Goal: Task Accomplishment & Management: Manage account settings

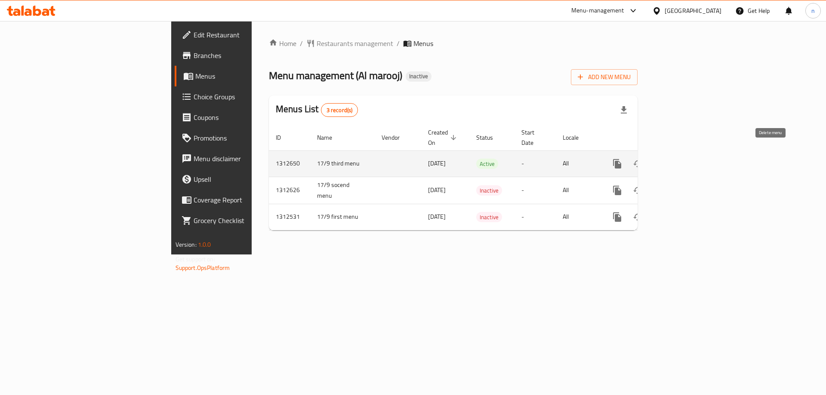
click at [661, 160] on icon "enhanced table" at bounding box center [658, 164] width 6 height 8
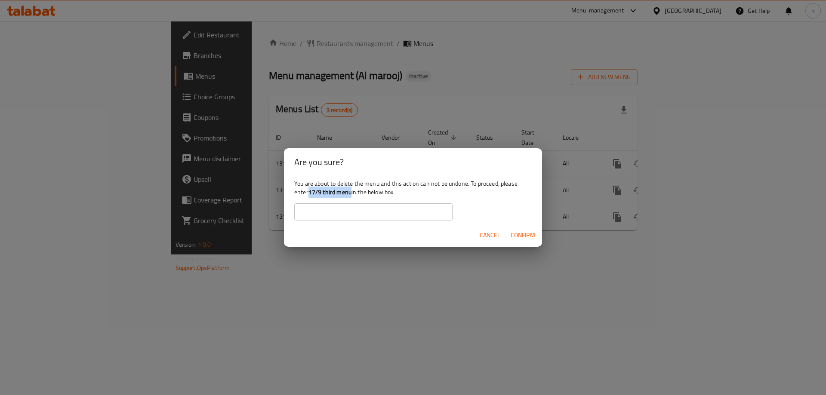
drag, startPoint x: 311, startPoint y: 195, endPoint x: 352, endPoint y: 189, distance: 41.3
click at [351, 189] on b "17/9 third menu" at bounding box center [329, 192] width 43 height 11
copy b "17/9 third menu"
click at [359, 210] on input "text" at bounding box center [373, 211] width 158 height 17
paste input "17/9 third menu"
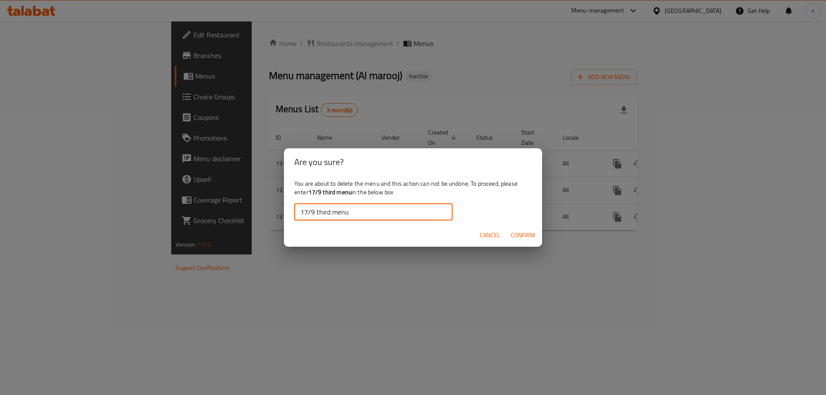
type input "17/9 third menu"
click at [513, 231] on span "Confirm" at bounding box center [522, 235] width 25 height 11
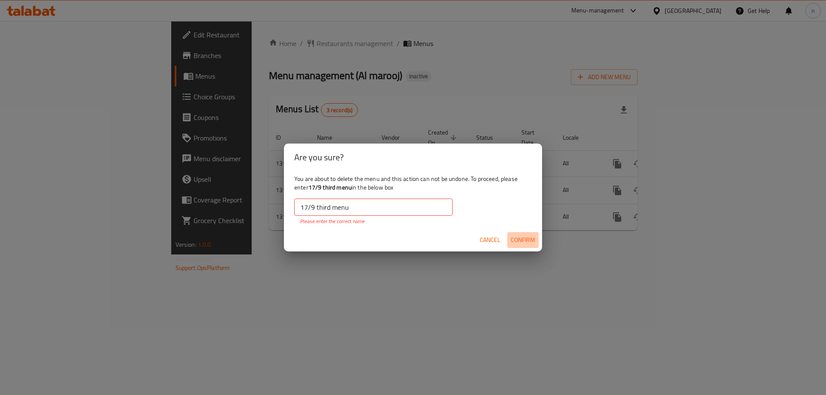
click at [524, 243] on span "Confirm" at bounding box center [522, 240] width 25 height 11
click at [479, 243] on button "Cancel" at bounding box center [490, 240] width 28 height 16
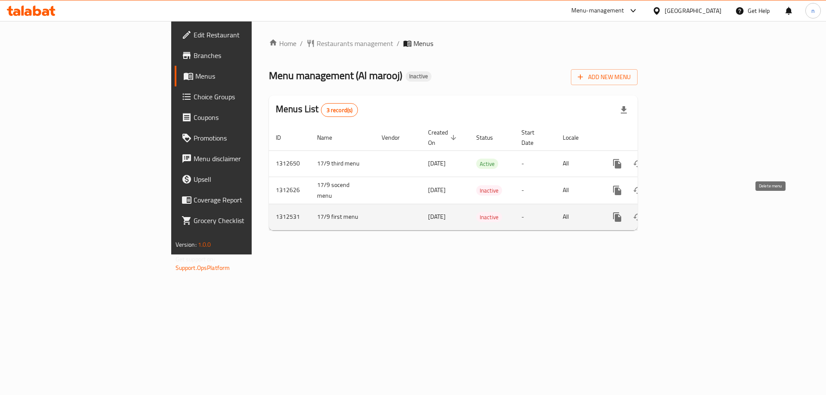
click at [663, 212] on icon "enhanced table" at bounding box center [658, 217] width 10 height 10
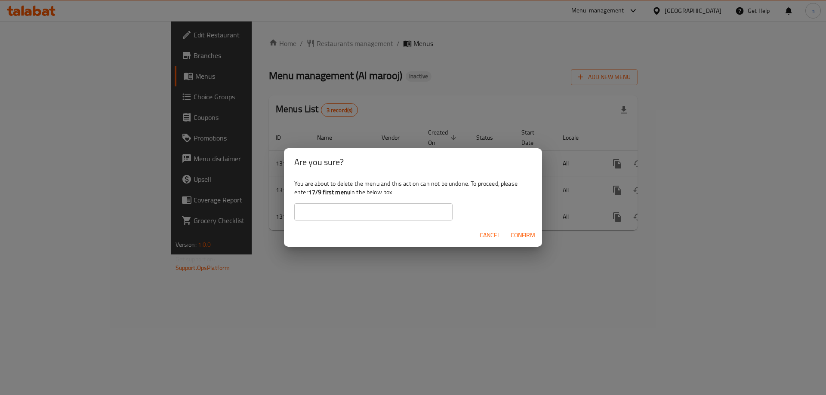
click at [359, 212] on input "text" at bounding box center [373, 211] width 158 height 17
drag, startPoint x: 309, startPoint y: 195, endPoint x: 349, endPoint y: 195, distance: 39.6
click at [349, 195] on b "17/9 first menu" at bounding box center [329, 192] width 42 height 11
copy b "17/9 first menu"
drag, startPoint x: 348, startPoint y: 212, endPoint x: 365, endPoint y: 218, distance: 17.1
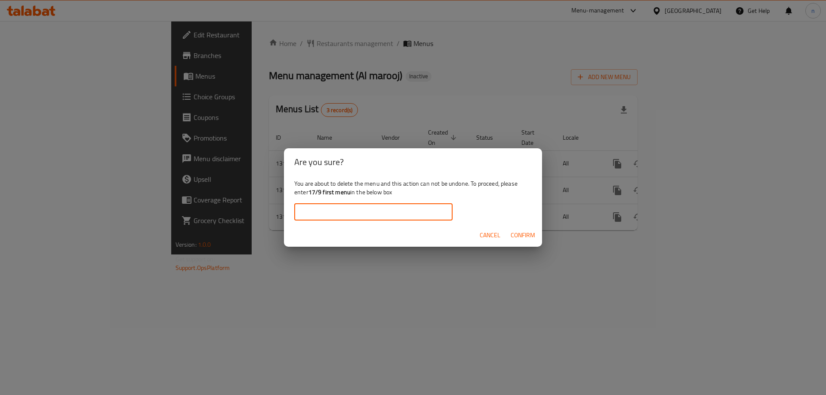
click at [348, 212] on input "text" at bounding box center [373, 211] width 158 height 17
paste input "17/9 first menu"
type input "17/9 first menu"
click at [520, 241] on button "Confirm" at bounding box center [522, 235] width 31 height 16
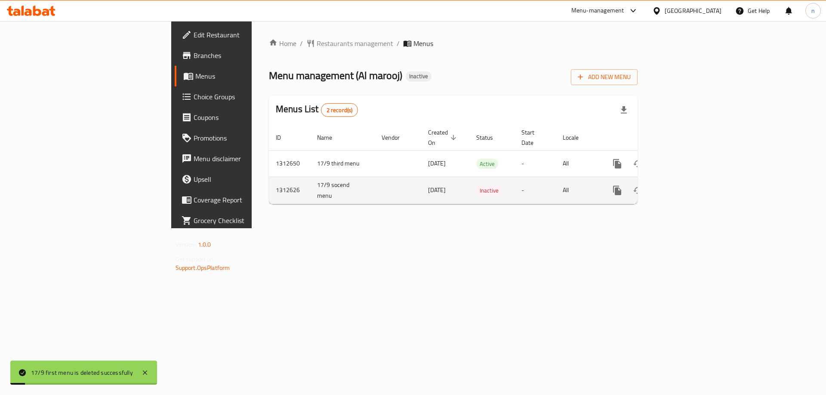
click at [661, 187] on icon "enhanced table" at bounding box center [658, 191] width 6 height 8
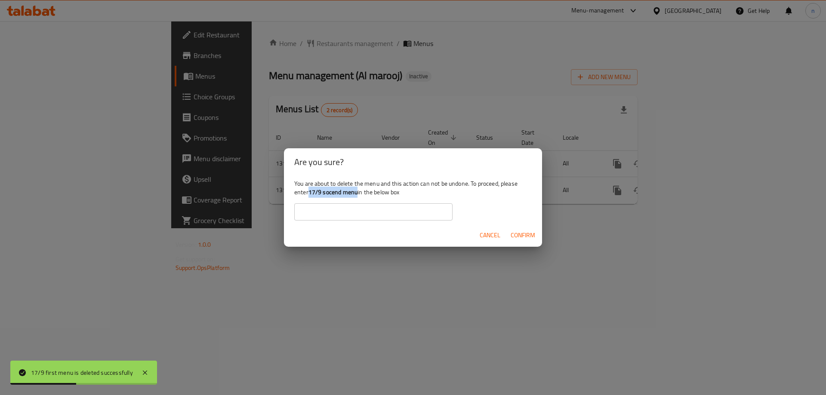
drag, startPoint x: 310, startPoint y: 193, endPoint x: 357, endPoint y: 197, distance: 47.1
click at [357, 197] on b "17/9 socend menu" at bounding box center [332, 192] width 49 height 11
copy b "17/9 socend menu"
click at [357, 209] on input "text" at bounding box center [373, 211] width 158 height 17
paste input "17/9 socend menu"
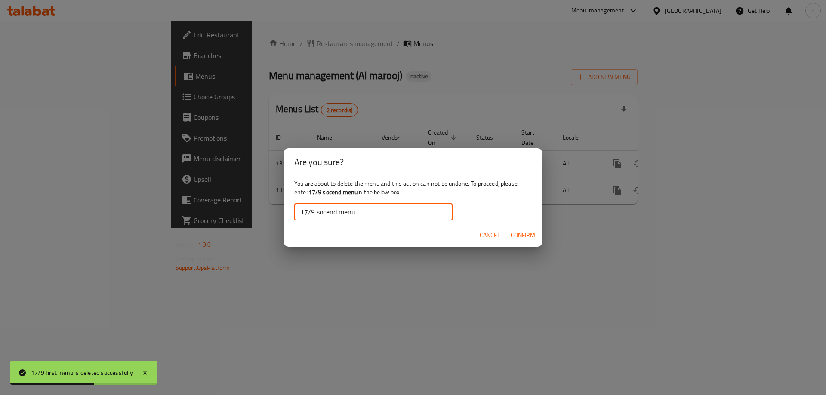
type input "17/9 socend menu"
drag, startPoint x: 510, startPoint y: 236, endPoint x: 522, endPoint y: 236, distance: 12.0
click at [520, 236] on span "Confirm" at bounding box center [522, 235] width 25 height 11
click at [522, 236] on div "enhanced table" at bounding box center [413, 197] width 826 height 395
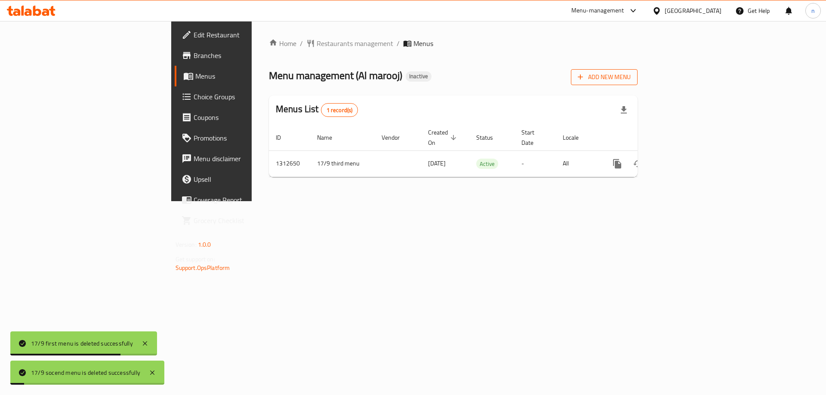
click at [630, 80] on span "Add New Menu" at bounding box center [603, 77] width 53 height 11
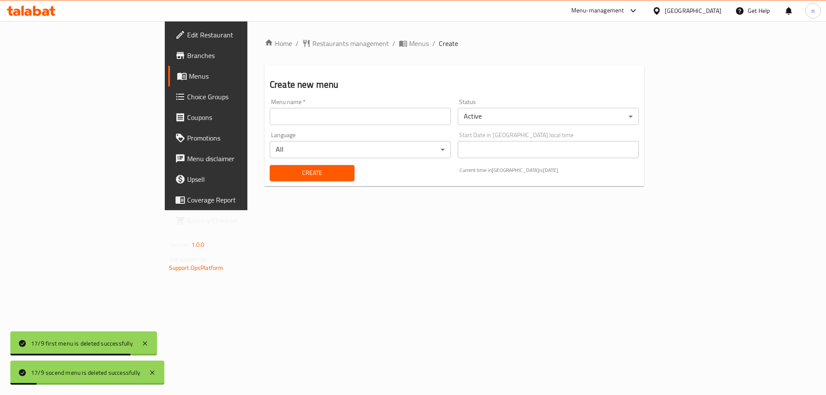
drag, startPoint x: 342, startPoint y: 129, endPoint x: 339, endPoint y: 126, distance: 4.9
click at [342, 129] on div "Language All ​" at bounding box center [360, 145] width 188 height 33
click at [335, 120] on input "text" at bounding box center [360, 116] width 181 height 17
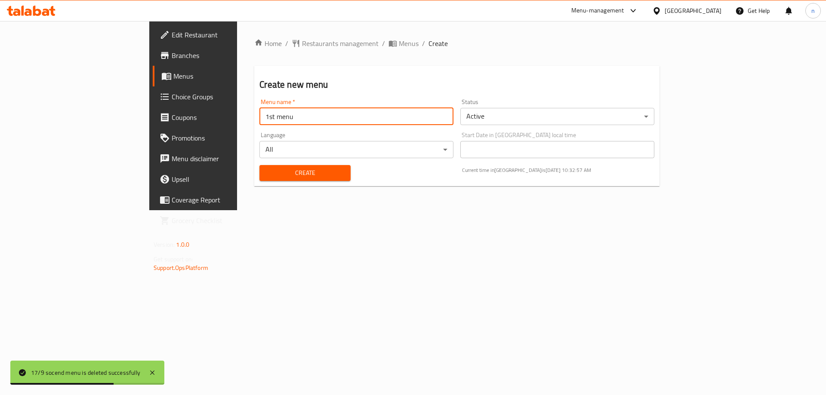
type input "1st menu"
click at [266, 173] on span "Create" at bounding box center [304, 173] width 77 height 11
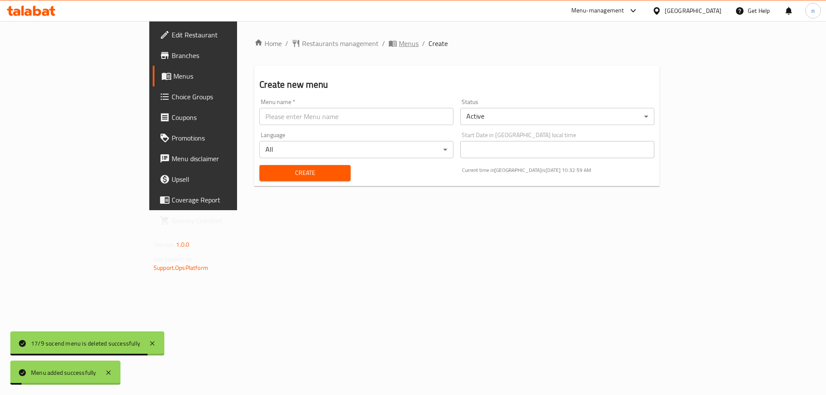
click at [399, 45] on span "Menus" at bounding box center [409, 43] width 20 height 10
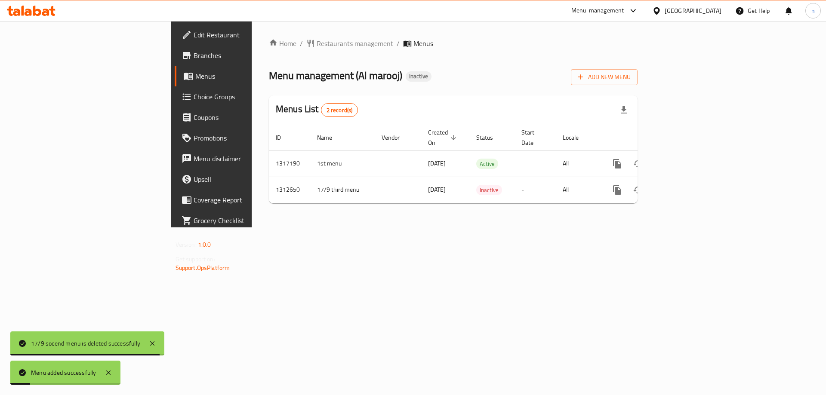
drag, startPoint x: 488, startPoint y: 208, endPoint x: 725, endPoint y: 179, distance: 239.5
click at [488, 208] on div "Home / Restaurants management / Menus Menu management ( Al marooj ) Inactive Ad…" at bounding box center [453, 124] width 403 height 206
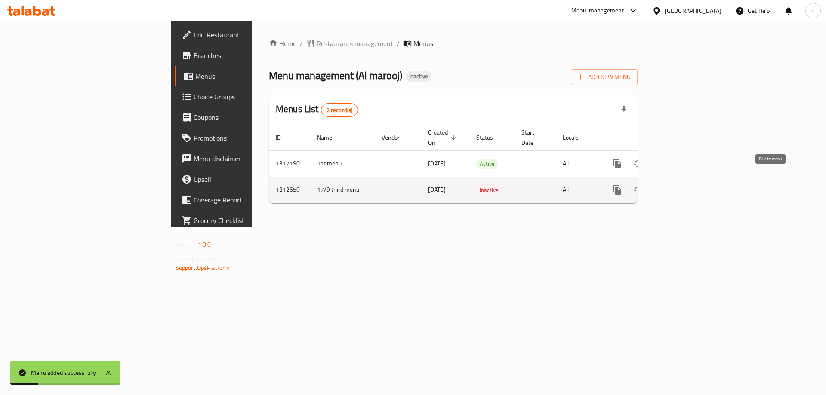
click at [661, 186] on icon "enhanced table" at bounding box center [658, 190] width 6 height 8
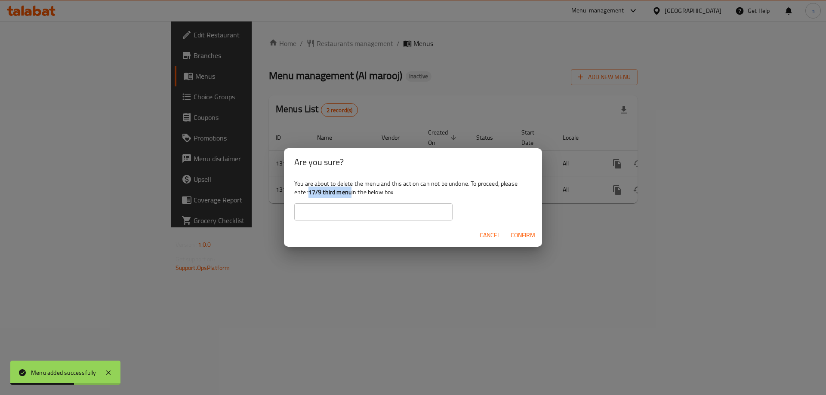
drag, startPoint x: 309, startPoint y: 192, endPoint x: 352, endPoint y: 197, distance: 42.8
click at [351, 197] on b "17/9 third menu" at bounding box center [329, 192] width 43 height 11
copy b "17/9 third menu"
click at [359, 217] on input "text" at bounding box center [373, 211] width 158 height 17
paste input "17/9 third menu"
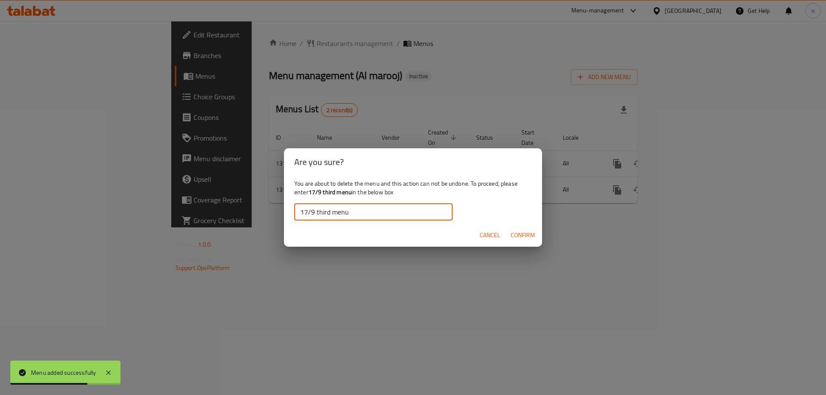
type input "17/9 third menu"
click at [503, 230] on button "Cancel" at bounding box center [490, 235] width 28 height 16
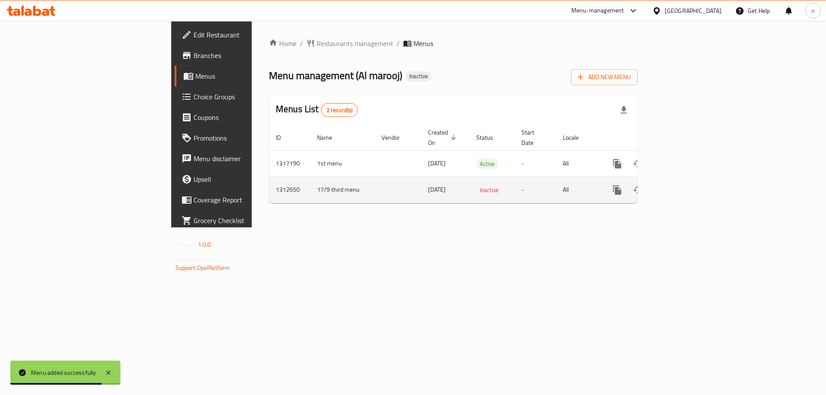
click at [661, 186] on icon "enhanced table" at bounding box center [658, 190] width 6 height 8
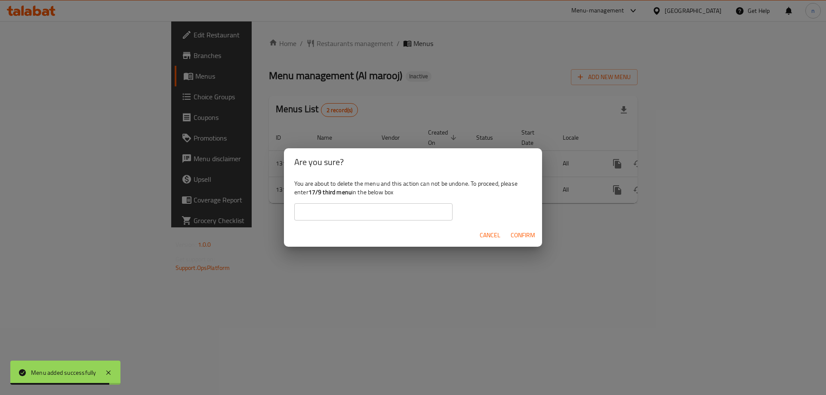
click at [362, 209] on input "text" at bounding box center [373, 211] width 158 height 17
paste input "17/9 third menu"
type input "17/9 third menu"
click at [525, 239] on span "Confirm" at bounding box center [522, 235] width 25 height 11
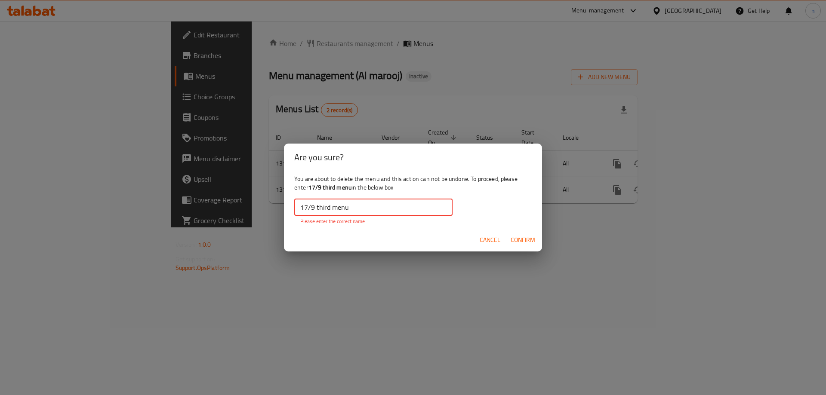
click at [375, 204] on input "17/9 third menu" at bounding box center [373, 207] width 158 height 17
drag, startPoint x: 309, startPoint y: 187, endPoint x: 351, endPoint y: 189, distance: 42.6
click at [351, 189] on div "You are about to delete the menu and this action can not be undone. To proceed,…" at bounding box center [413, 200] width 258 height 58
copy b "17/9 third menu"
click at [335, 208] on input "17/9 third menu" at bounding box center [373, 207] width 158 height 17
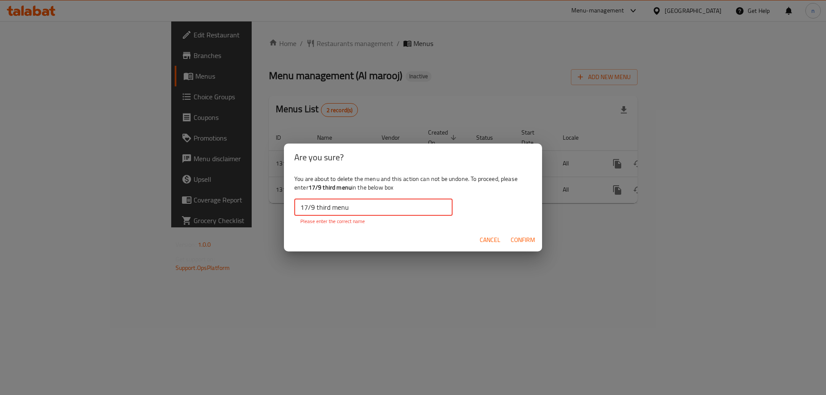
click at [335, 208] on input "17/9 third menu" at bounding box center [373, 207] width 158 height 17
click at [525, 236] on span "Confirm" at bounding box center [522, 240] width 25 height 11
click at [491, 240] on span "Cancel" at bounding box center [489, 240] width 21 height 11
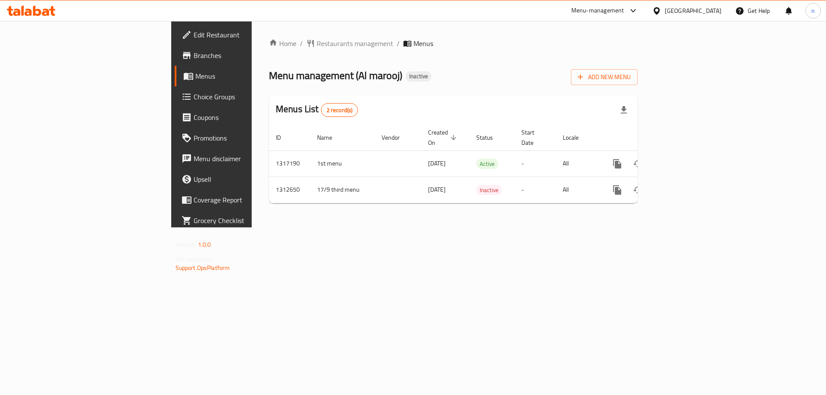
click at [462, 227] on div "Home / Restaurants management / Menus Menu management ( Al marooj ) Inactive Ad…" at bounding box center [453, 124] width 403 height 206
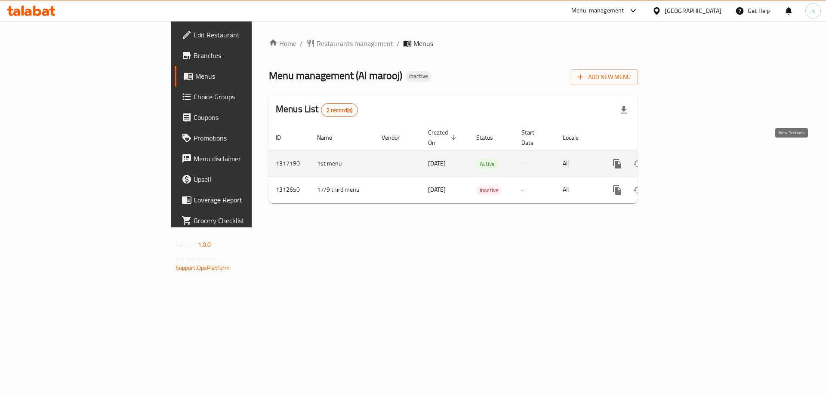
click at [683, 160] on icon "enhanced table" at bounding box center [679, 164] width 8 height 8
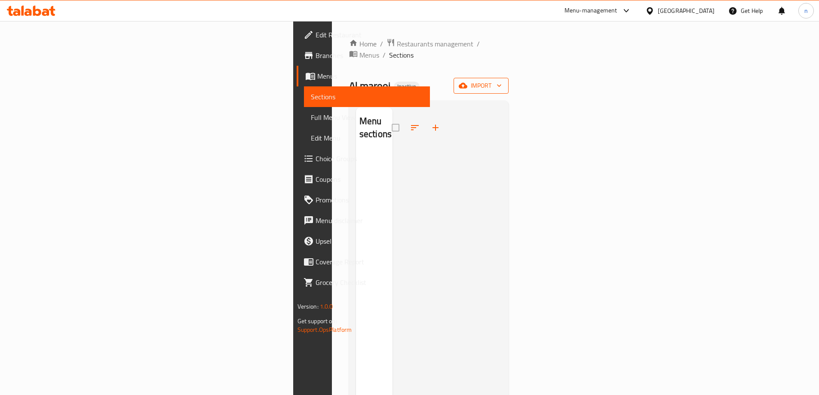
click at [502, 80] on span "import" at bounding box center [481, 85] width 41 height 11
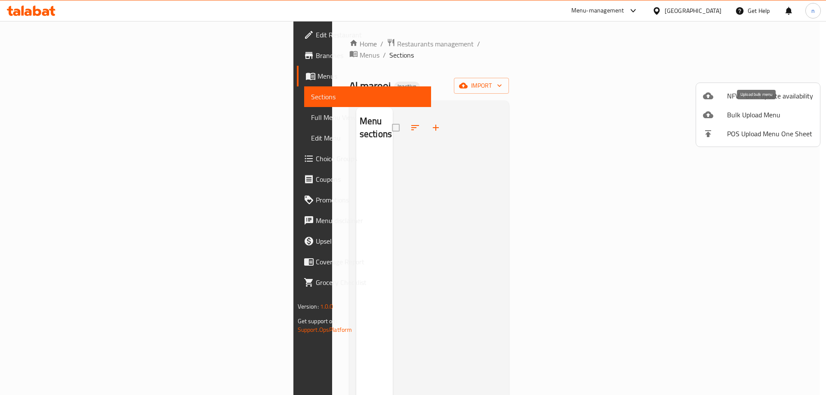
click at [737, 112] on span "Bulk Upload Menu" at bounding box center [770, 115] width 86 height 10
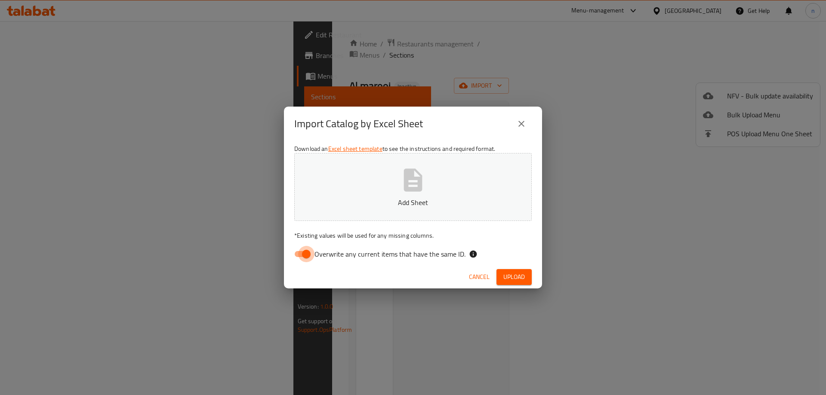
click at [303, 255] on input "Overwrite any current items that have the same ID." at bounding box center [306, 254] width 49 height 16
checkbox input "false"
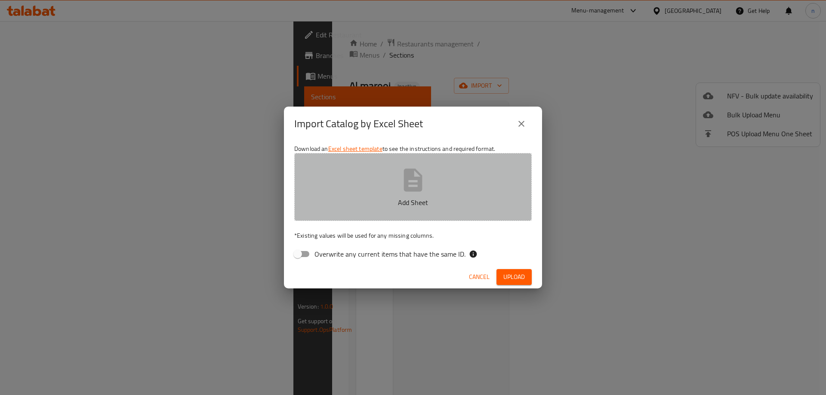
click at [402, 183] on icon "button" at bounding box center [413, 180] width 28 height 28
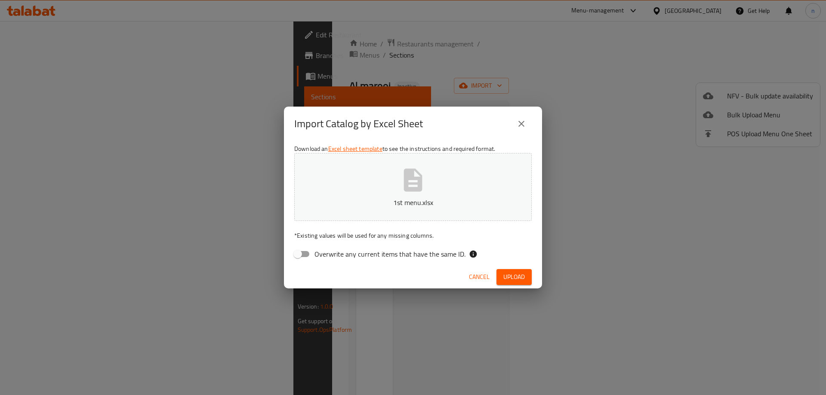
click at [518, 275] on span "Upload" at bounding box center [514, 277] width 22 height 11
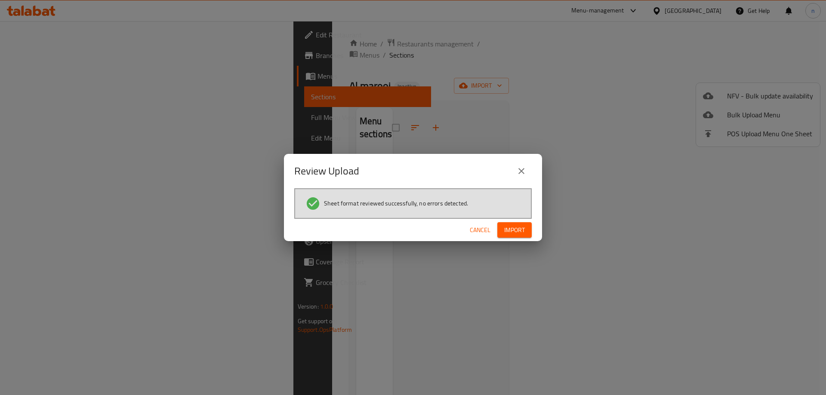
click at [517, 221] on div "Cancel Import" at bounding box center [413, 230] width 258 height 23
click at [517, 226] on span "Import" at bounding box center [514, 230] width 21 height 11
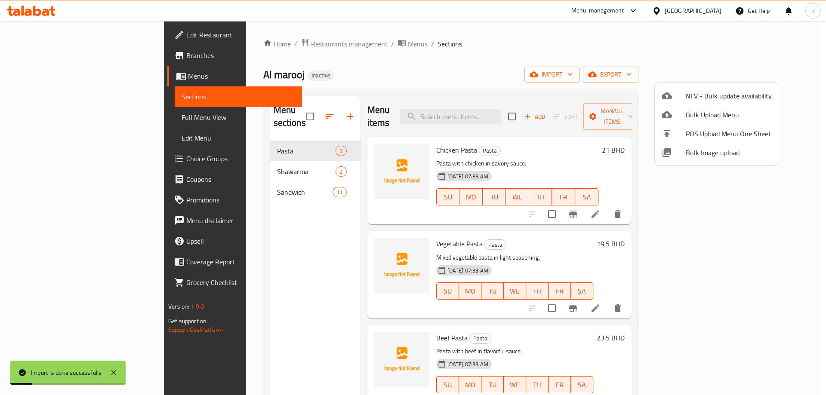
click at [44, 115] on div at bounding box center [413, 197] width 826 height 395
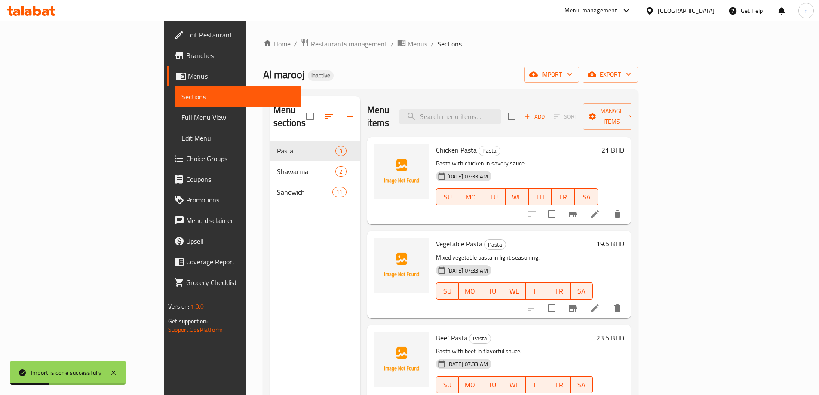
click at [181, 115] on span "Full Menu View" at bounding box center [237, 117] width 112 height 10
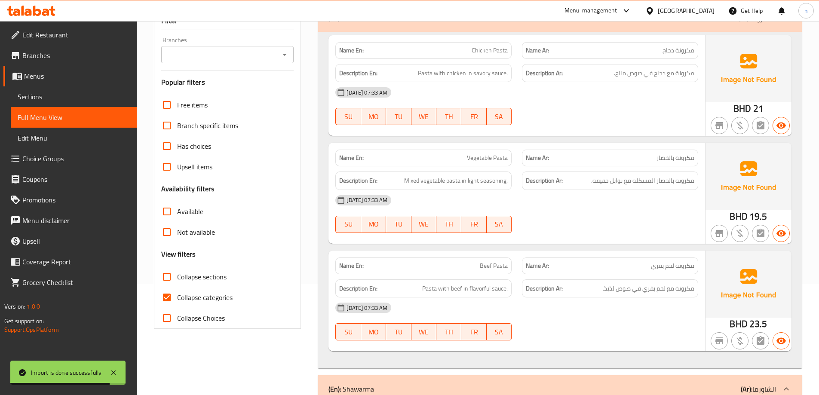
scroll to position [215, 0]
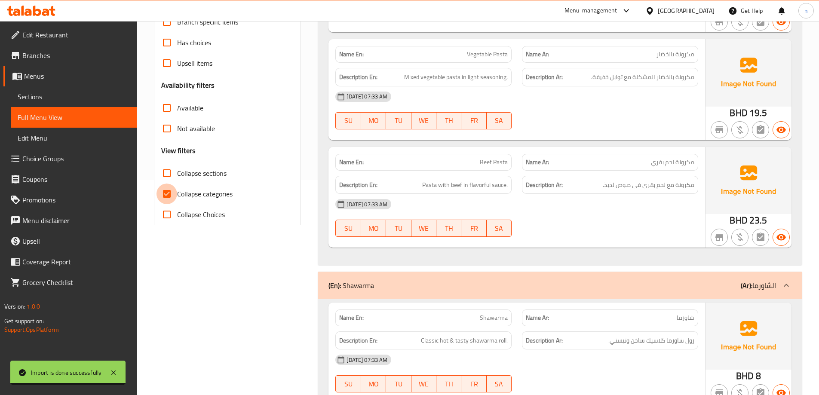
click at [172, 191] on input "Collapse categories" at bounding box center [167, 194] width 21 height 21
checkbox input "false"
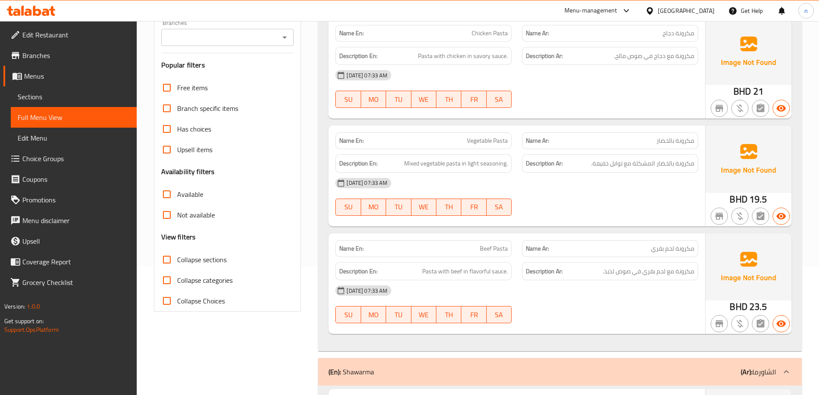
scroll to position [0, 0]
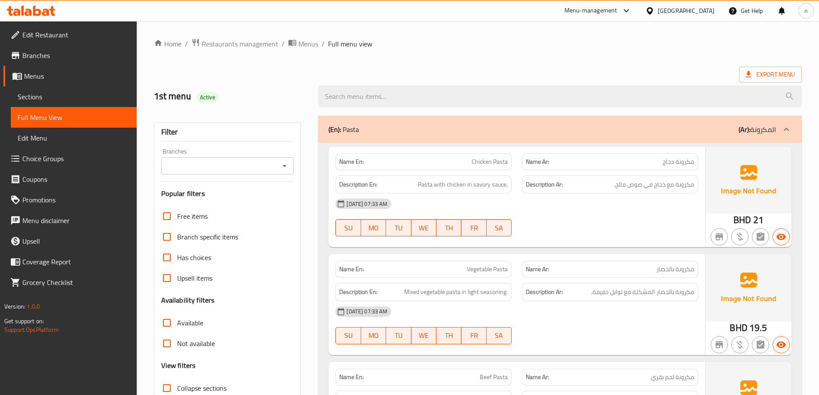
click at [677, 160] on span "مكرونة دجاج" at bounding box center [679, 161] width 32 height 9
click at [493, 165] on span "Chicken Pasta" at bounding box center [490, 161] width 36 height 9
click at [673, 186] on span "مكرونة مع دجاج في صوص مالح." at bounding box center [654, 184] width 80 height 11
click at [643, 183] on span "مكرونة مع دجاج في صوص مالح." at bounding box center [654, 184] width 80 height 11
click at [600, 189] on h6 "Description Ar: مكرونة مع دجاج في صوص مالح." at bounding box center [610, 184] width 169 height 11
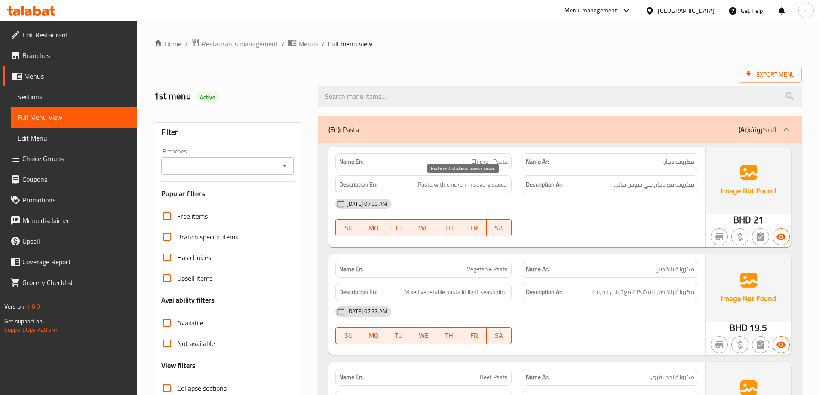
click at [467, 186] on span "Pasta with chicken in savory sauce." at bounding box center [463, 184] width 90 height 11
click at [416, 186] on h6 "Description En: Pasta with chicken in savory sauce." at bounding box center [423, 184] width 169 height 11
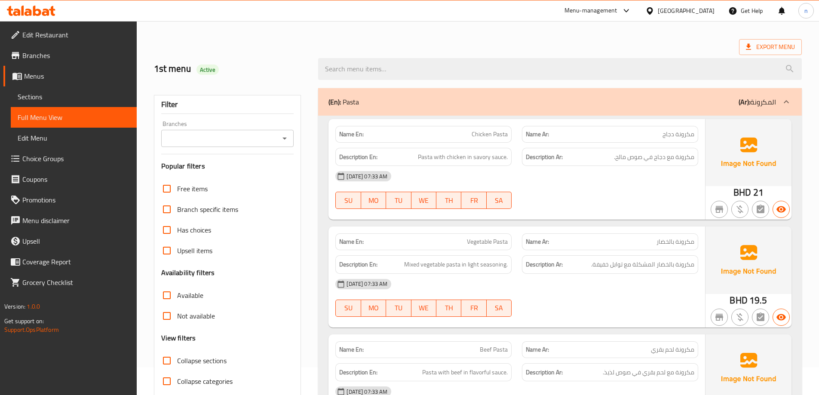
scroll to position [43, 0]
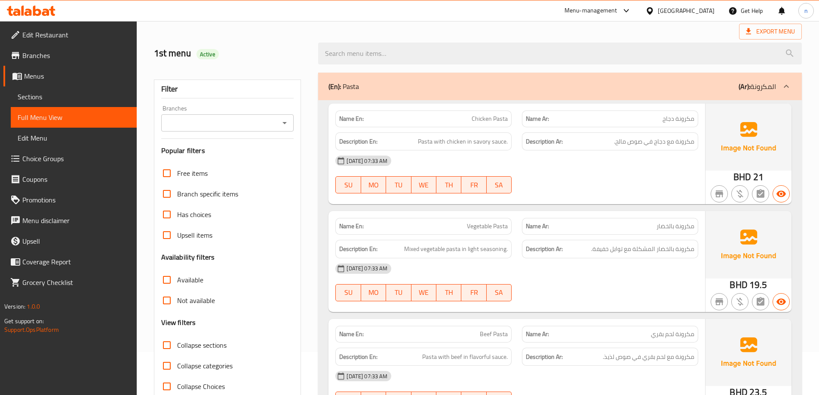
click at [676, 230] on span "مكرونة بالخضار" at bounding box center [676, 226] width 38 height 9
click at [489, 228] on span "Vegetable Pasta" at bounding box center [487, 226] width 41 height 9
click at [682, 254] on span "مكرونة بالخضار المشكلة مع توابل خفيفة." at bounding box center [642, 249] width 103 height 11
click at [652, 255] on div "Description Ar: مكرونة بالخضار المشكلة مع توابل خفيفة." at bounding box center [610, 249] width 176 height 18
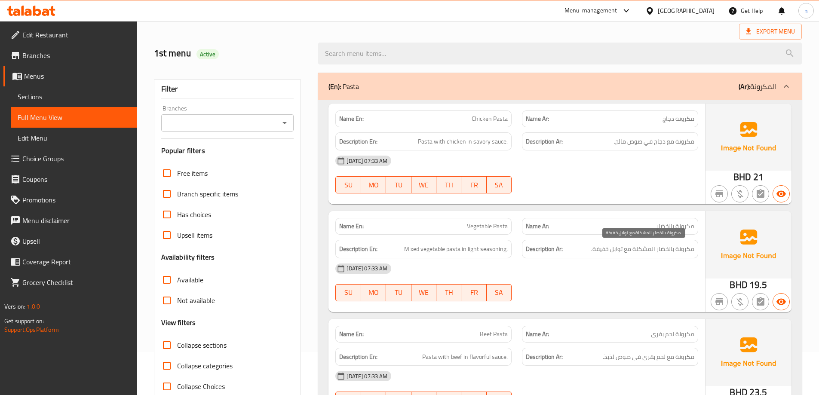
click at [646, 253] on span "مكرونة بالخضار المشكلة مع توابل خفيفة." at bounding box center [642, 249] width 103 height 11
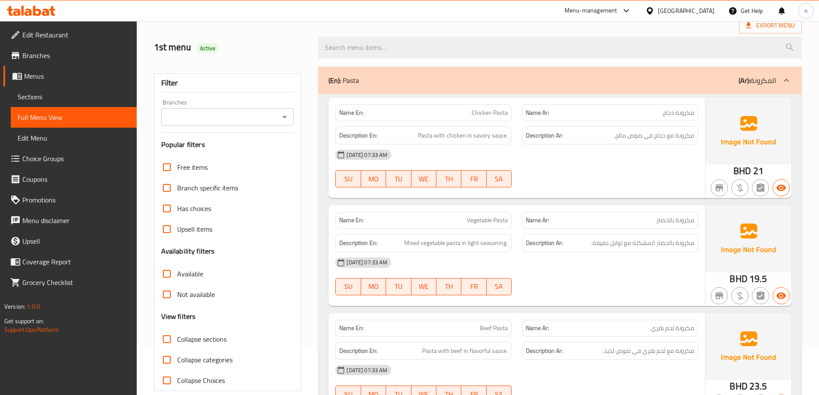
scroll to position [172, 0]
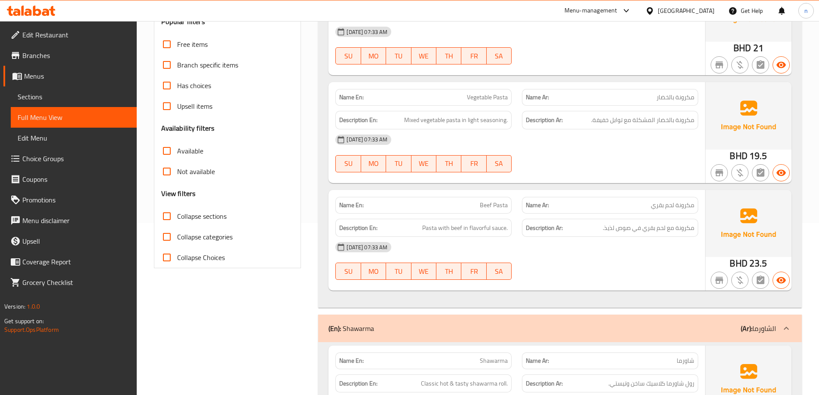
click at [667, 204] on span "مكرونة لحم بقري" at bounding box center [672, 205] width 43 height 9
click at [484, 230] on span "Pasta with beef in flavorful sauce." at bounding box center [465, 228] width 86 height 11
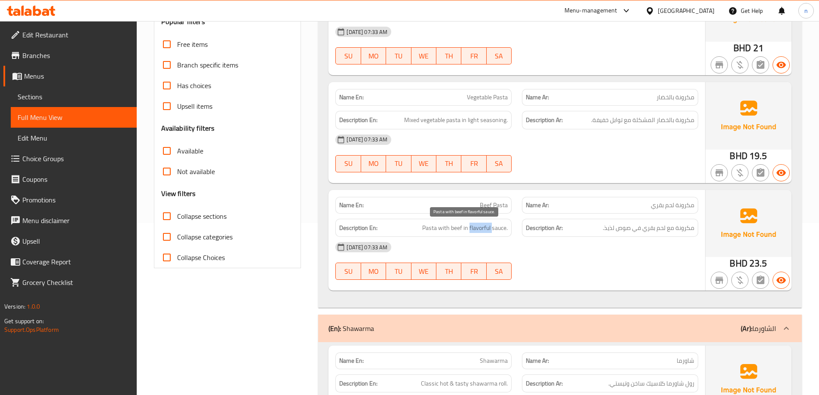
click at [489, 230] on span "Pasta with beef in flavorful sauce." at bounding box center [465, 228] width 86 height 11
click at [562, 262] on div "[DATE] 07:33 AM SU MO TU WE TH FR SA" at bounding box center [516, 261] width 373 height 48
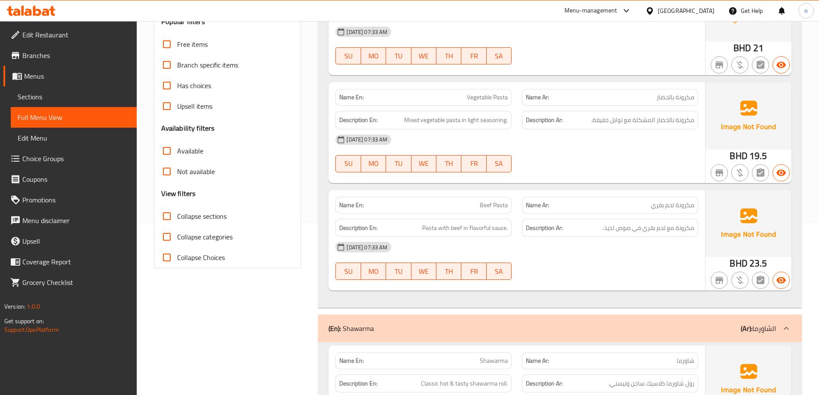
click at [482, 230] on span "Pasta with beef in flavorful sauce." at bounding box center [465, 228] width 86 height 11
copy span "Pasta with beef in flavorful sauce."
click at [604, 241] on div "[DATE] 07:33 AM" at bounding box center [516, 247] width 373 height 21
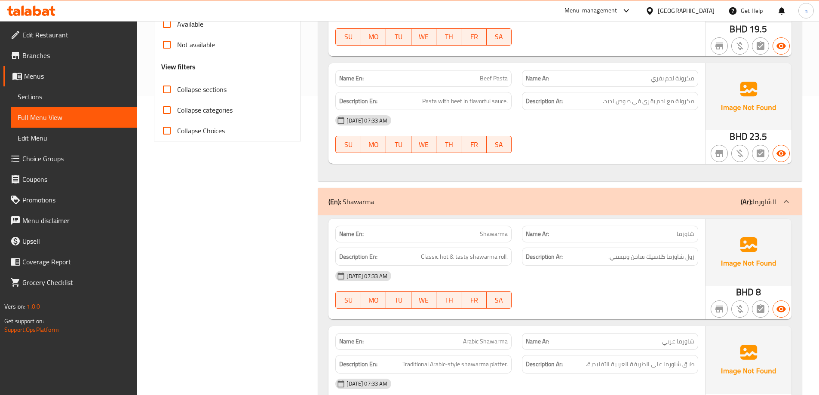
scroll to position [344, 0]
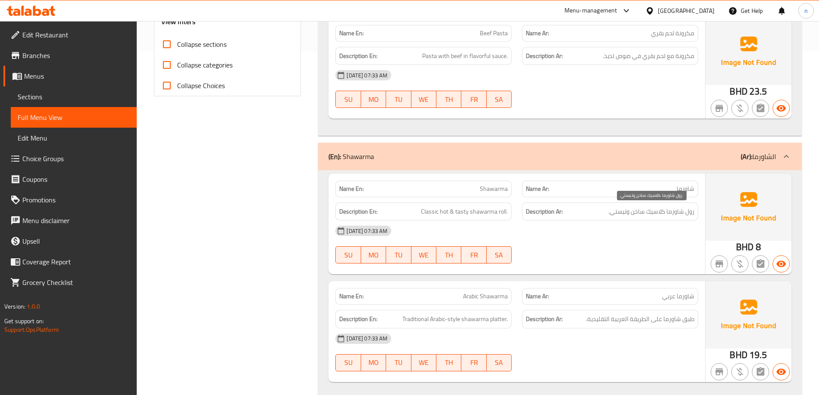
click at [643, 215] on span "رول شاورما كلاسيك ساخن وتيستي." at bounding box center [651, 211] width 86 height 11
click at [617, 215] on span "رول شاورما كلاسيك ساخن وتيستي." at bounding box center [651, 211] width 86 height 11
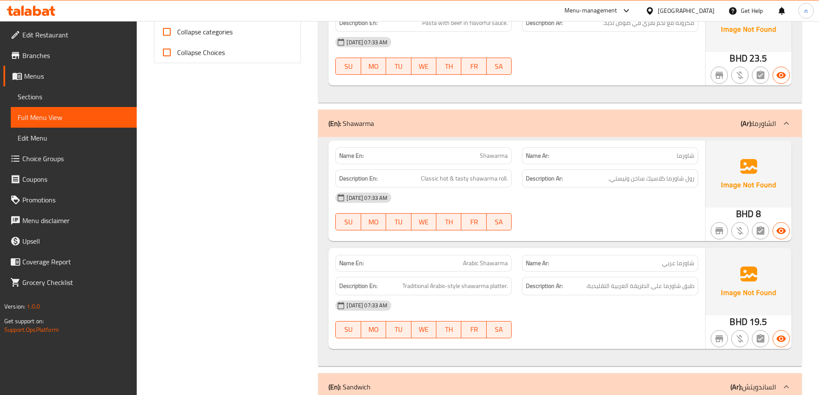
scroll to position [430, 0]
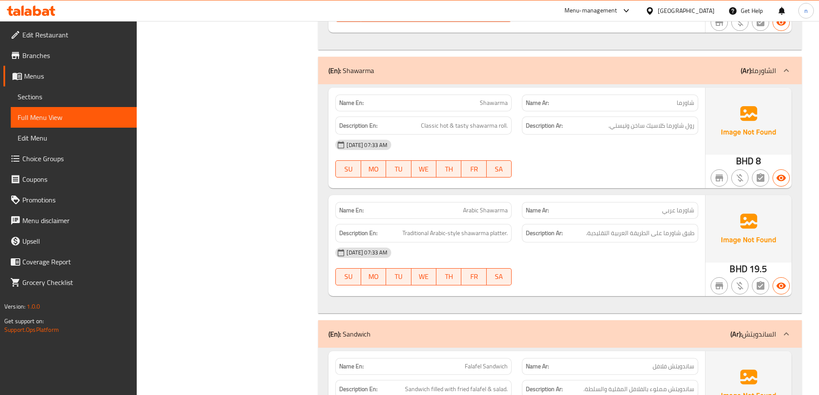
click at [673, 211] on span "شاورما عربي" at bounding box center [678, 210] width 32 height 9
click at [485, 213] on span "Arabic Shawarma" at bounding box center [485, 210] width 45 height 9
click at [679, 235] on span "طبق شاورما على الطريقة العربية التقليدية." at bounding box center [640, 233] width 108 height 11
click at [669, 237] on span "طبق شاورما على الطريقة العربية التقليدية." at bounding box center [640, 233] width 108 height 11
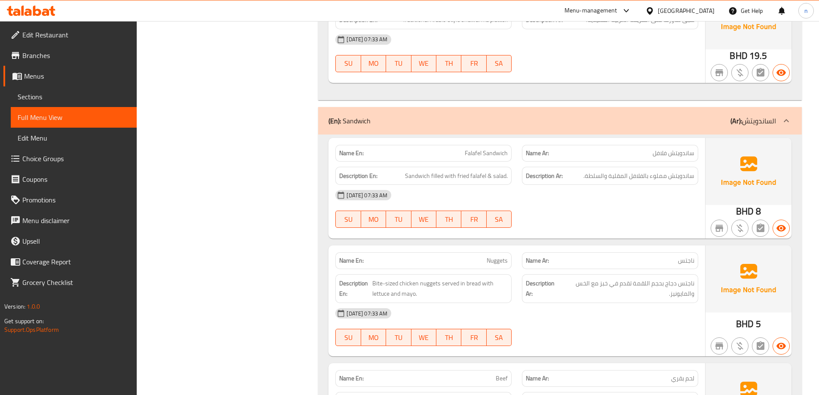
scroll to position [645, 0]
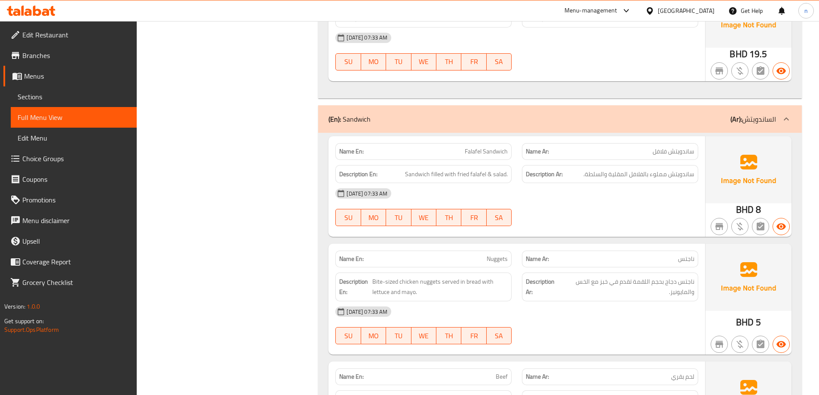
click at [683, 156] on span "ساندويتش فلافل" at bounding box center [674, 151] width 42 height 9
click at [649, 155] on p "Name Ar: ساندويتش فلافل" at bounding box center [610, 151] width 169 height 9
click at [492, 156] on span "Falafel Sandwich" at bounding box center [486, 151] width 43 height 9
click at [477, 155] on span "Falafel Sandwich" at bounding box center [486, 151] width 43 height 9
click at [681, 178] on span "ساندويتش مملوء بالفلافل المقلية والسلطة." at bounding box center [639, 174] width 111 height 11
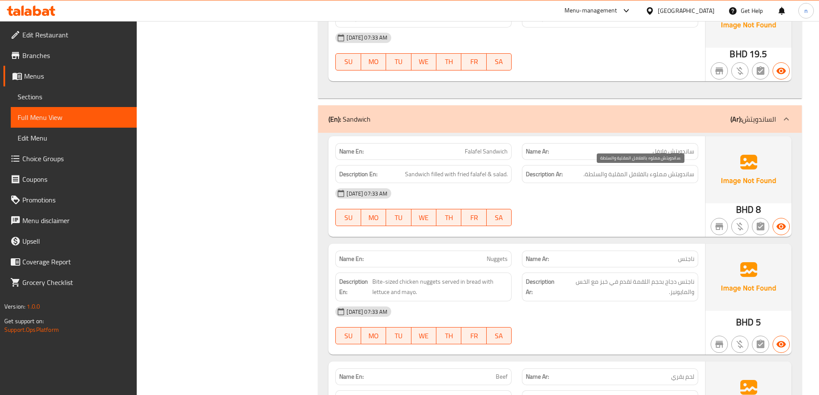
click at [657, 179] on span "ساندويتش مملوء بالفلافل المقلية والسلطة." at bounding box center [639, 174] width 111 height 11
click at [639, 176] on span "ساندويتش مملوء بالفلافل المقلية والسلطة." at bounding box center [639, 174] width 111 height 11
click at [620, 176] on span "ساندويتش مملوء بالفلافل المقلية والسلطة." at bounding box center [639, 174] width 111 height 11
click at [598, 177] on span "ساندويتش مملوء بالفلافل المقلية والسلطة." at bounding box center [639, 174] width 111 height 11
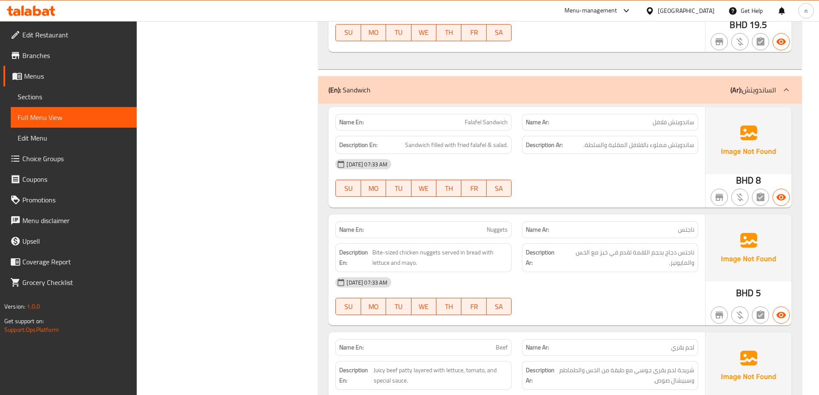
scroll to position [688, 0]
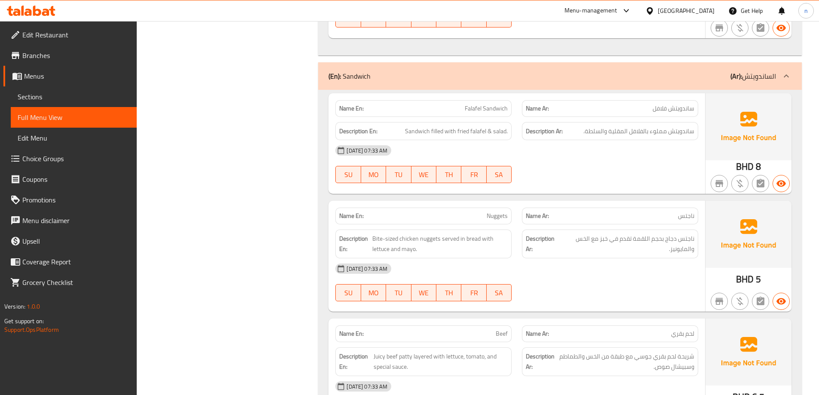
click at [688, 212] on span "ناجتس" at bounding box center [686, 216] width 16 height 9
click at [508, 216] on div "Name En: Nuggets" at bounding box center [423, 216] width 176 height 17
click at [503, 215] on span "Nuggets" at bounding box center [497, 216] width 21 height 9
click at [501, 216] on span "Nuggets" at bounding box center [497, 216] width 21 height 9
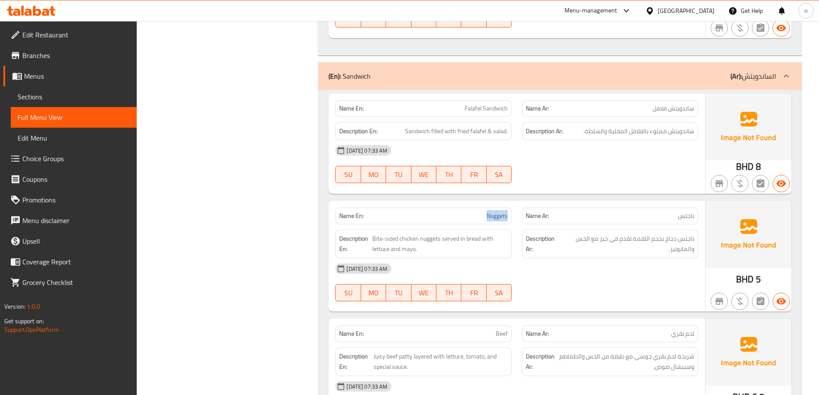
copy span "Nuggets"
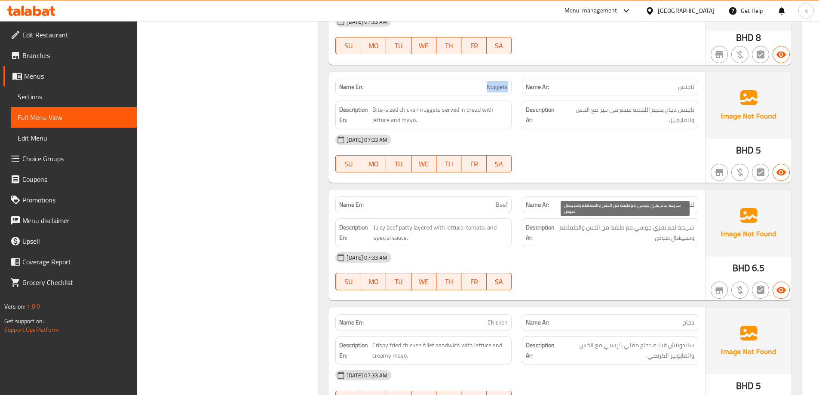
click at [617, 229] on span "شريحة لحم بقري جوسي مع طبقة من الخس والطماطم وسبيشال صوص." at bounding box center [625, 232] width 138 height 21
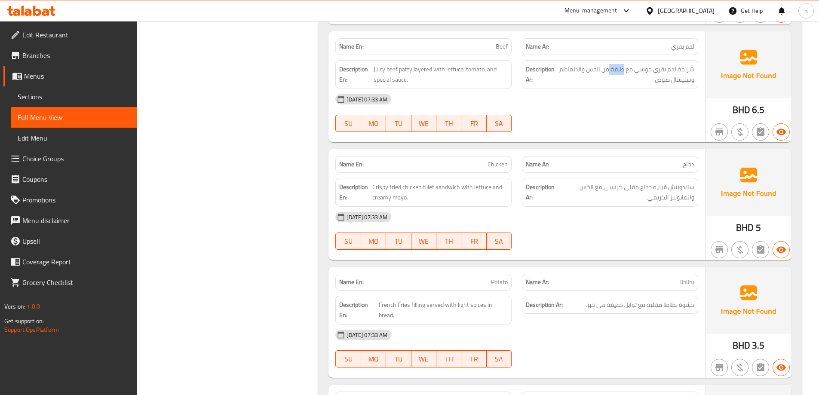
scroll to position [989, 0]
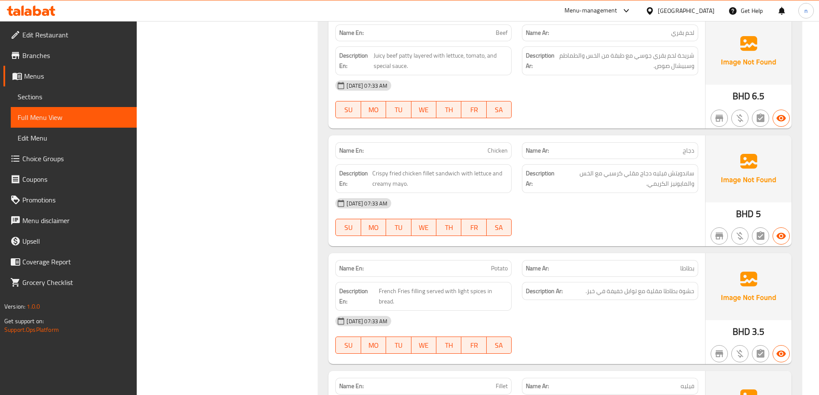
click at [671, 151] on p "Name Ar: دجاج" at bounding box center [610, 150] width 169 height 9
click at [497, 154] on span "Chicken" at bounding box center [498, 150] width 20 height 9
click at [430, 175] on span "Crispy fried chicken fillet sandwich with lettuce and creamy mayo." at bounding box center [439, 178] width 135 height 21
copy span "fillet"
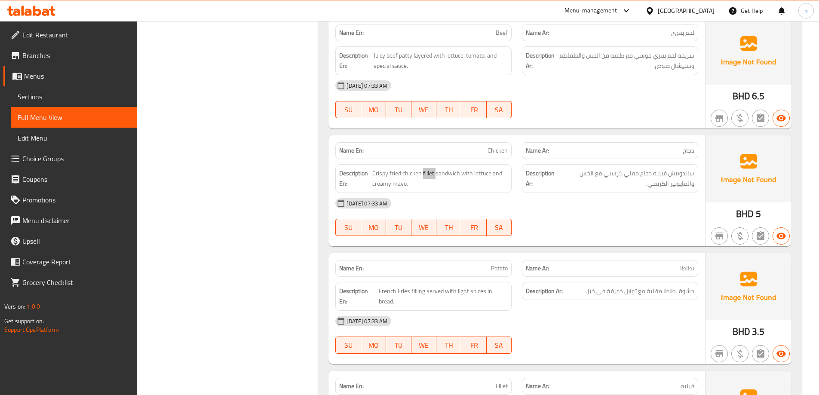
scroll to position [1118, 0]
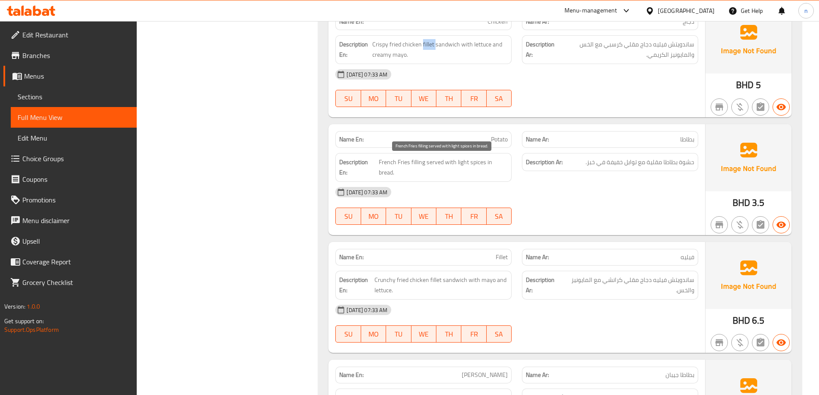
click at [475, 166] on span "French Fries filling served with light spices in bread." at bounding box center [443, 167] width 129 height 21
copy span "spices"
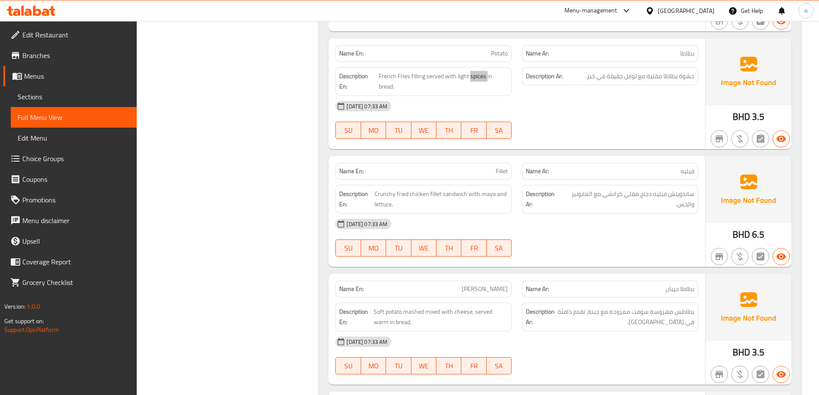
scroll to position [1247, 0]
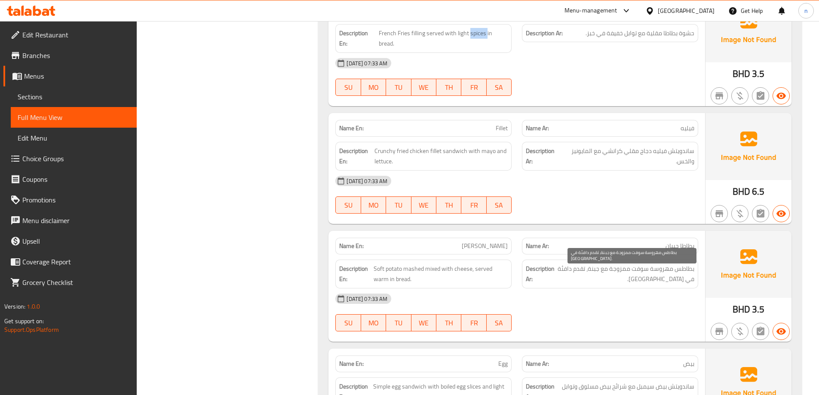
click at [675, 275] on span "بطاطس مهروسة سوفت ممزوجة مع جبنة، تقدم دافئة في [GEOGRAPHIC_DATA]." at bounding box center [625, 274] width 138 height 21
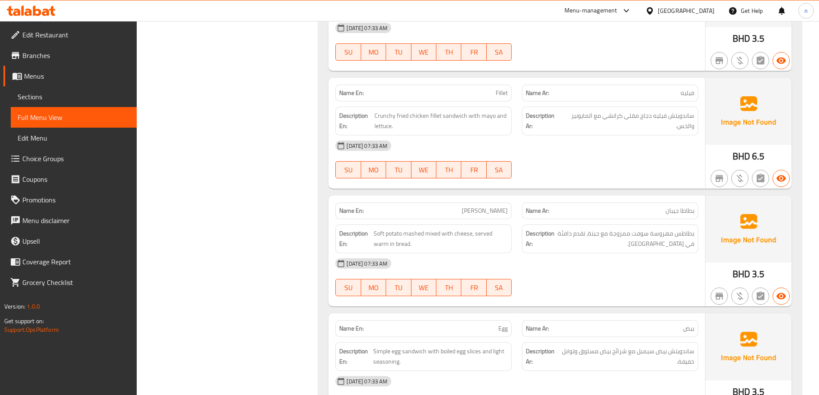
scroll to position [1376, 0]
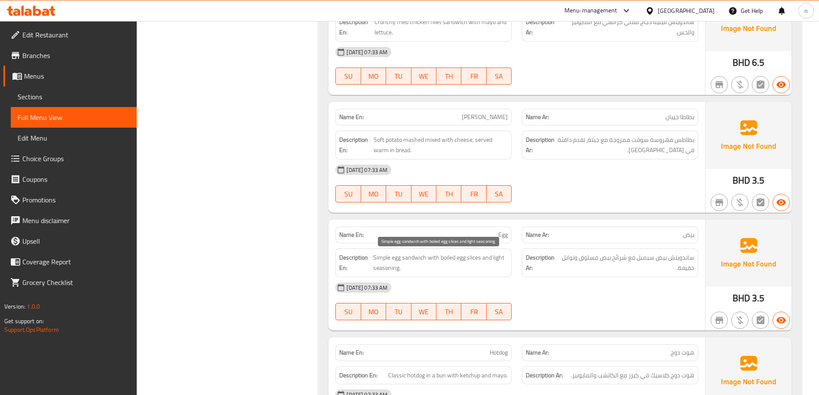
click at [452, 261] on span "Simple egg sandwich with boiled egg slices and light seasoning." at bounding box center [440, 262] width 135 height 21
copy span "Simple egg sandwich with boiled egg slices and light seasoning."
click at [680, 283] on div "[DATE] 07:33 AM" at bounding box center [516, 287] width 373 height 21
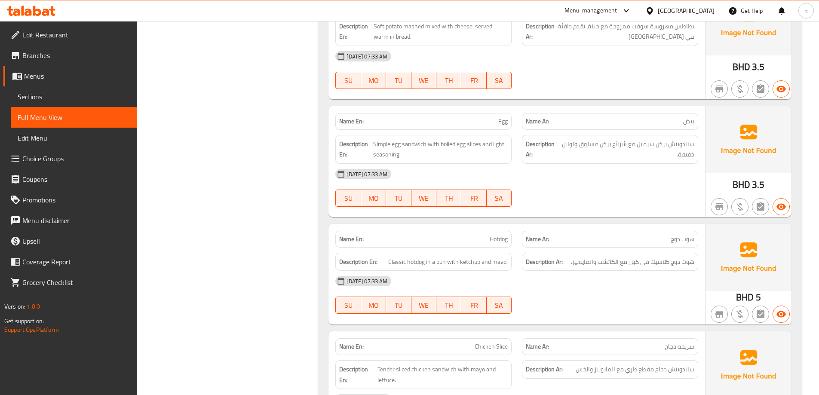
scroll to position [1505, 0]
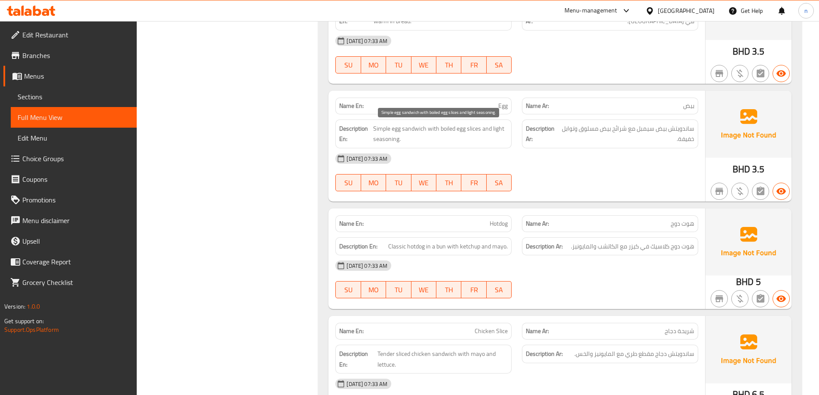
click at [502, 129] on span "Simple egg sandwich with boiled egg slices and light seasoning." at bounding box center [440, 133] width 135 height 21
drag, startPoint x: 584, startPoint y: 171, endPoint x: 579, endPoint y: 171, distance: 4.7
click at [584, 171] on div "[DATE] 07:33 AM SU MO TU WE TH FR SA" at bounding box center [516, 172] width 373 height 48
click at [498, 227] on span "Hotdog" at bounding box center [499, 223] width 18 height 9
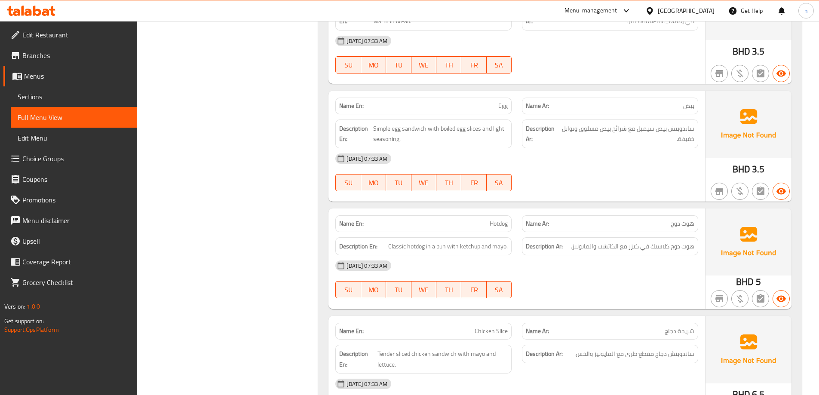
click at [498, 227] on span "Hotdog" at bounding box center [499, 223] width 18 height 9
click at [501, 249] on span "Classic hotdog in a bun with ketchup and mayo." at bounding box center [448, 246] width 120 height 11
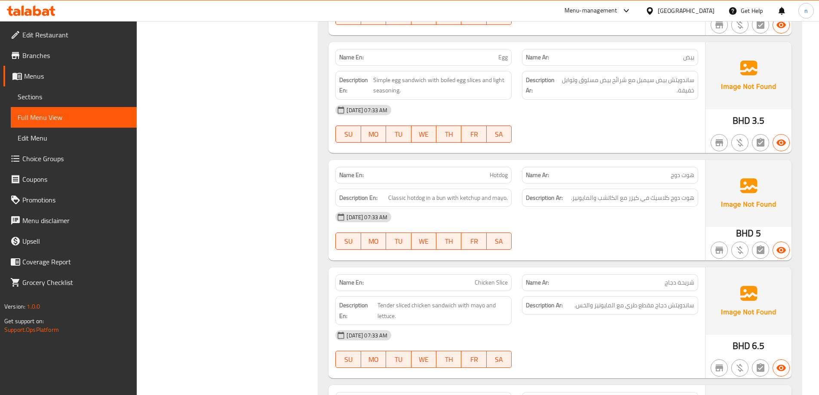
scroll to position [1634, 0]
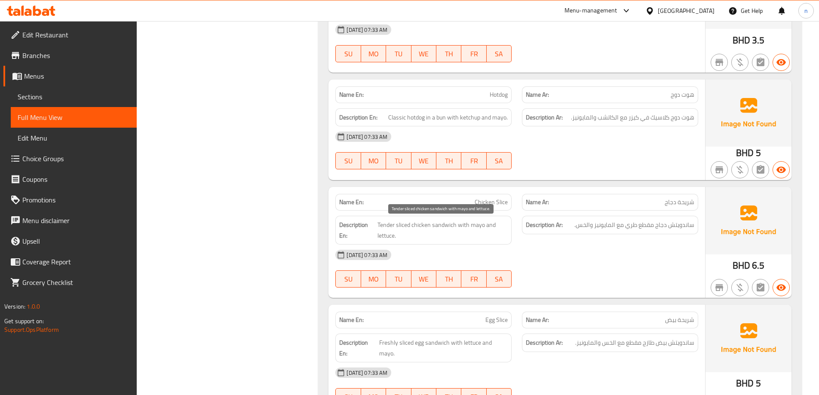
click at [405, 224] on span "Tender sliced chicken sandwich with mayo and lettuce." at bounding box center [443, 230] width 131 height 21
click at [548, 240] on div "Description Ar: ساندويتش دجاج مقطع طري مع المايونيز والخس." at bounding box center [610, 230] width 187 height 39
click at [499, 207] on span "Chicken Slice" at bounding box center [491, 202] width 33 height 9
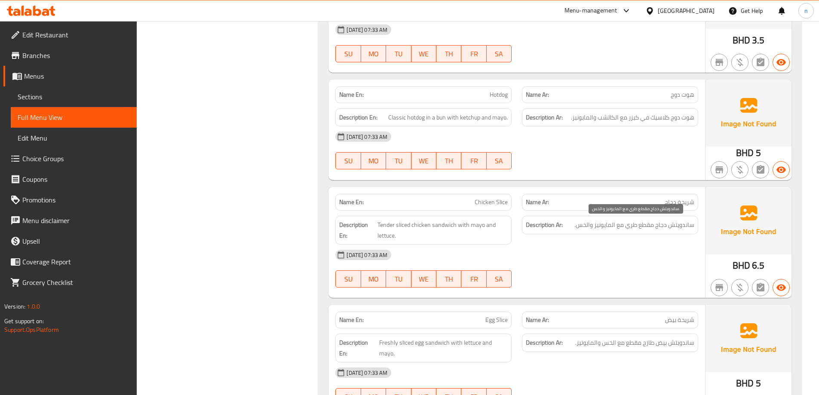
click at [579, 227] on span "ساندويتش دجاج مقطع طري مع المايونيز والخس." at bounding box center [634, 225] width 120 height 11
click at [37, 98] on span "Sections" at bounding box center [74, 97] width 112 height 10
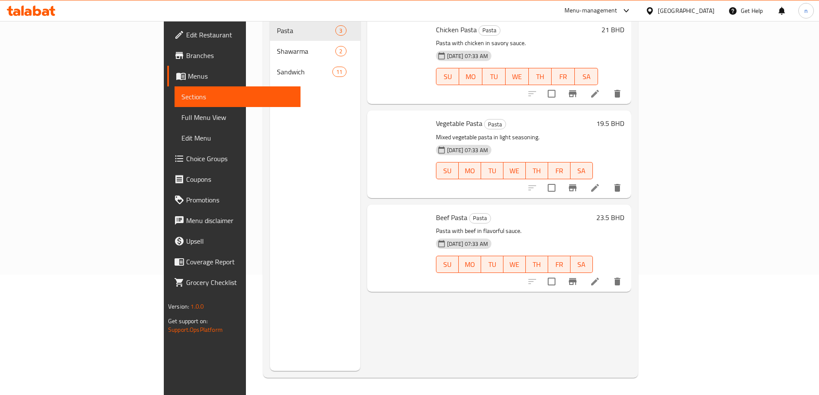
scroll to position [120, 0]
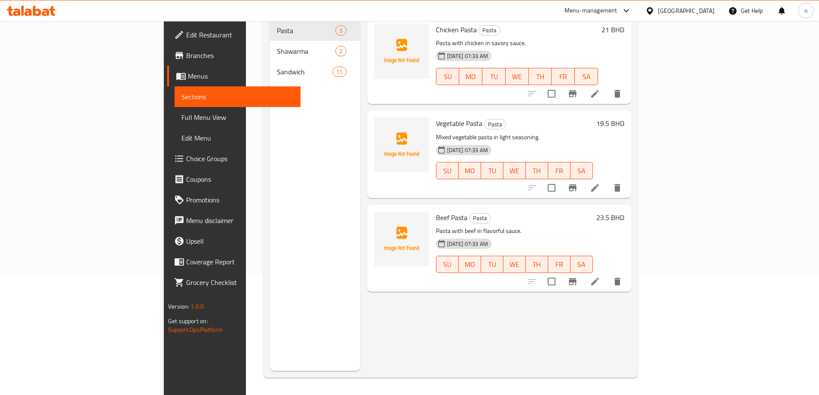
click at [602, 47] on div "[DATE] 07:33 AM SU MO TU WE TH FR SA" at bounding box center [517, 70] width 169 height 46
click at [600, 183] on icon at bounding box center [595, 188] width 10 height 10
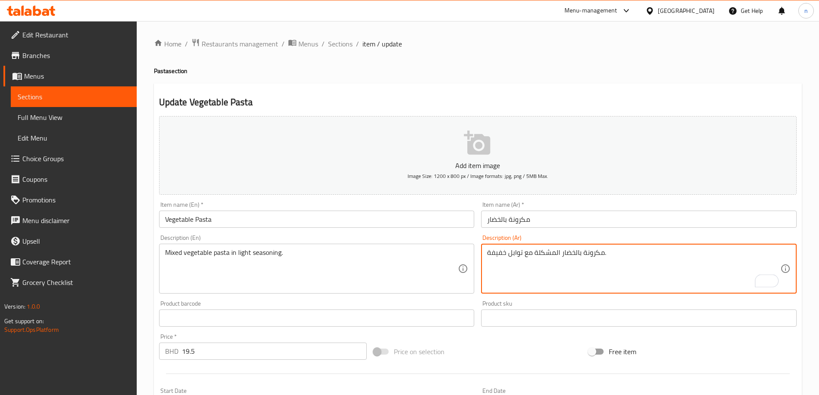
drag, startPoint x: 560, startPoint y: 254, endPoint x: 574, endPoint y: 260, distance: 15.6
click at [637, 255] on textarea "مكرونة بالخضروات المشكلة مع توابل خفيفة." at bounding box center [633, 269] width 293 height 41
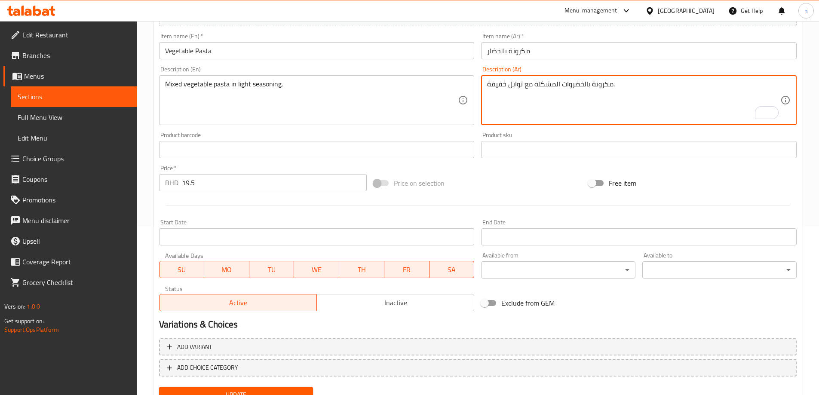
scroll to position [206, 0]
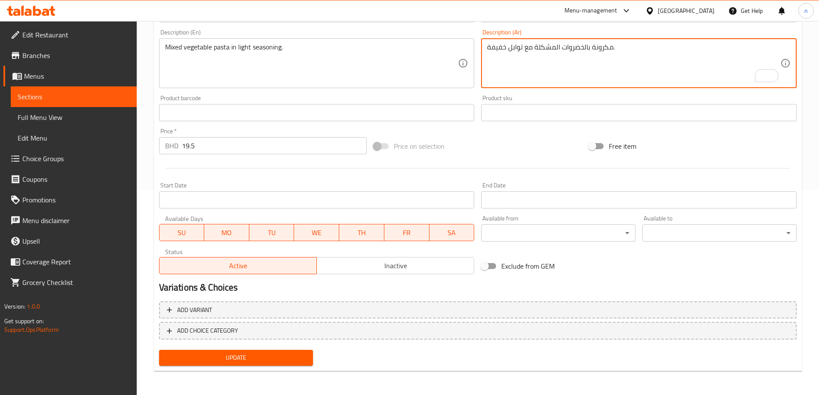
type textarea "مكرونة بالخضروات المشكلة مع توابل خفيفة."
click at [295, 362] on span "Update" at bounding box center [236, 358] width 141 height 11
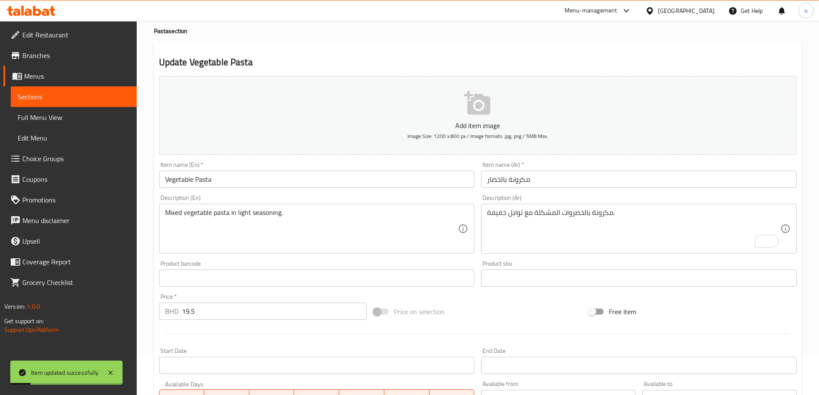
scroll to position [0, 0]
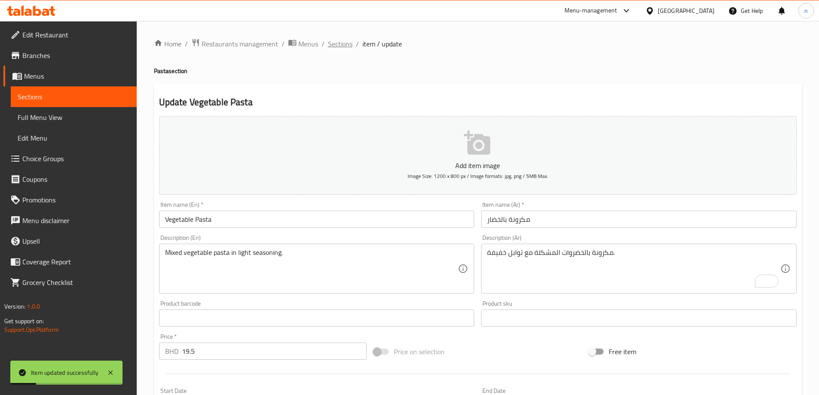
click at [347, 47] on span "Sections" at bounding box center [340, 44] width 25 height 10
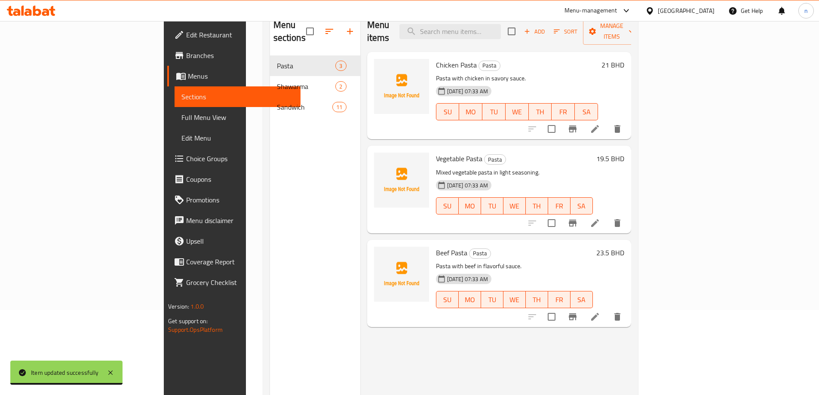
scroll to position [86, 0]
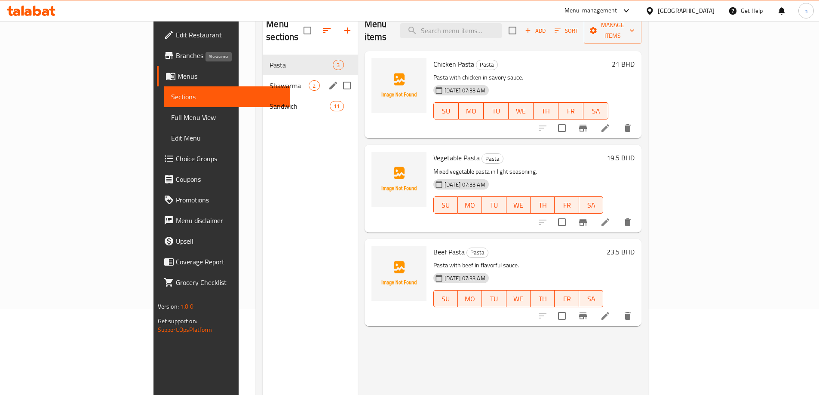
click at [270, 80] on span "Shawarma" at bounding box center [289, 85] width 39 height 10
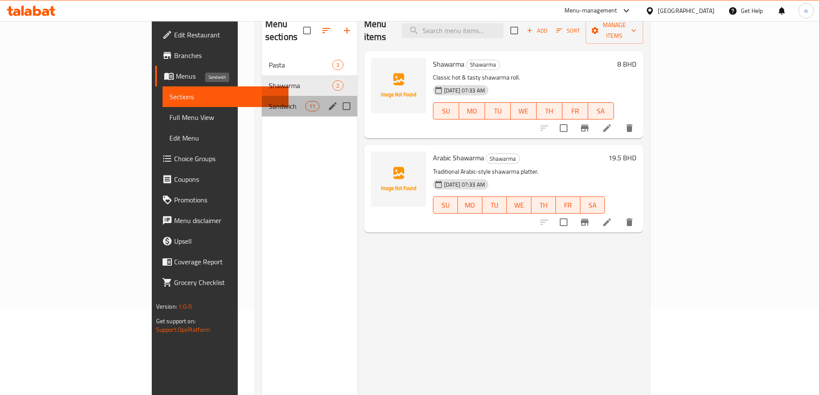
click at [269, 101] on span "Sandwich" at bounding box center [287, 106] width 37 height 10
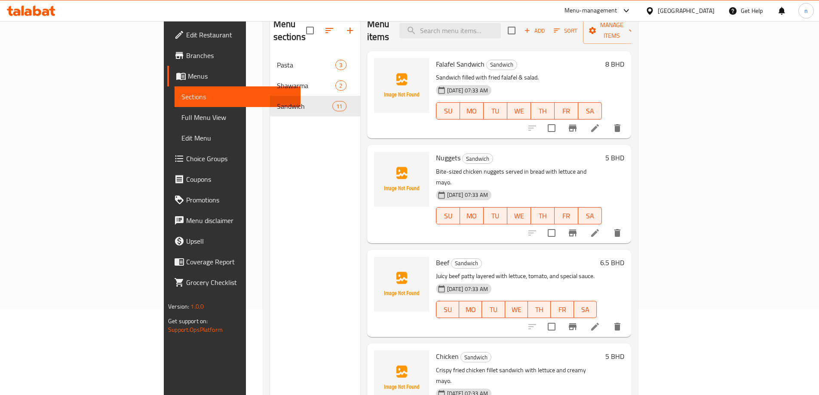
click at [607, 319] on li at bounding box center [595, 326] width 24 height 15
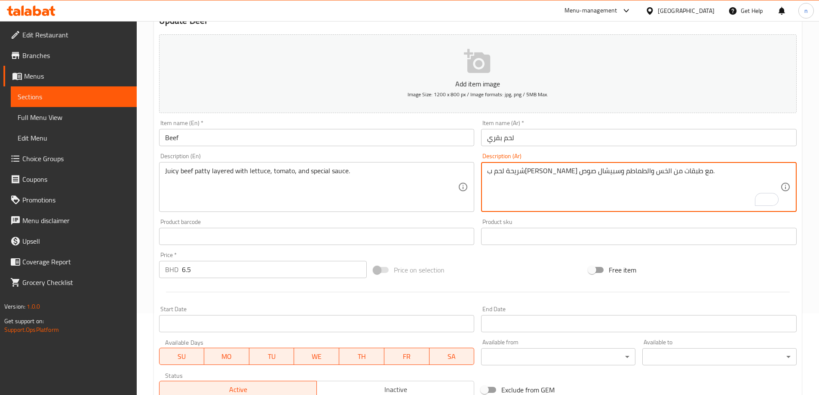
scroll to position [206, 0]
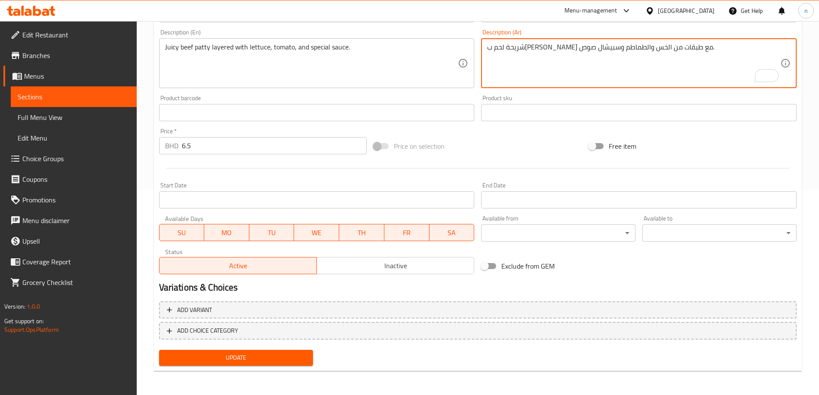
type textarea "شريحة لحم ب[PERSON_NAME] مع طبقات من الخس والطماطم وسبيشال صوص."
click at [282, 361] on span "Update" at bounding box center [236, 358] width 141 height 11
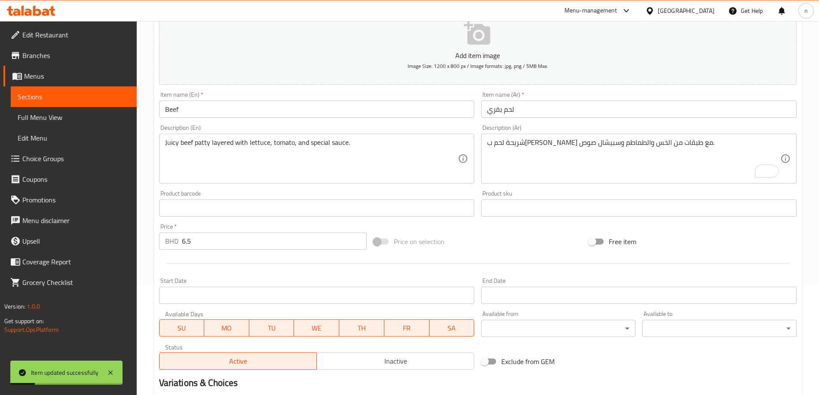
scroll to position [0, 0]
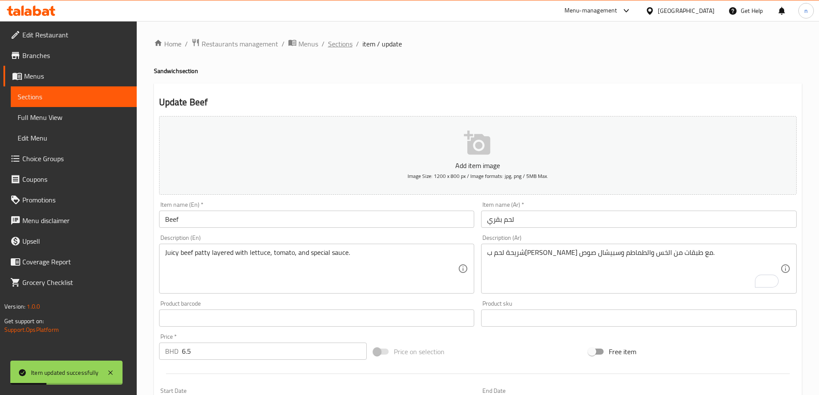
click at [342, 45] on span "Sections" at bounding box center [340, 44] width 25 height 10
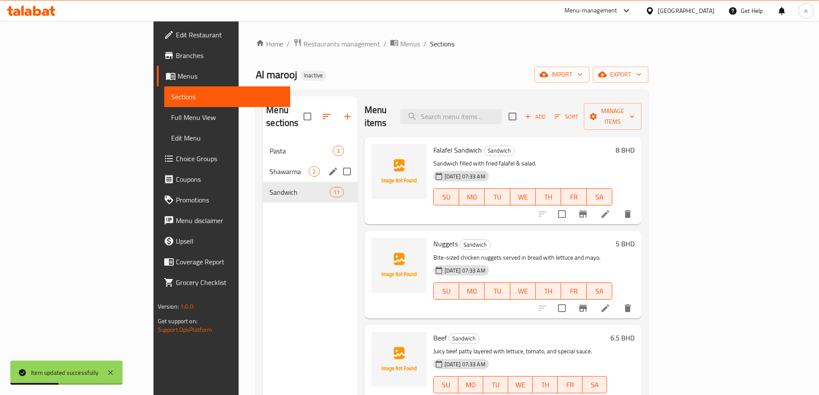
click at [270, 187] on span "Sandwich" at bounding box center [300, 192] width 60 height 10
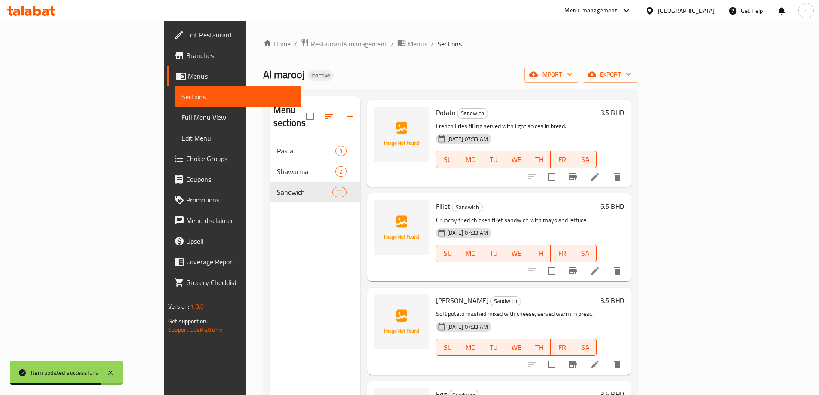
scroll to position [450, 0]
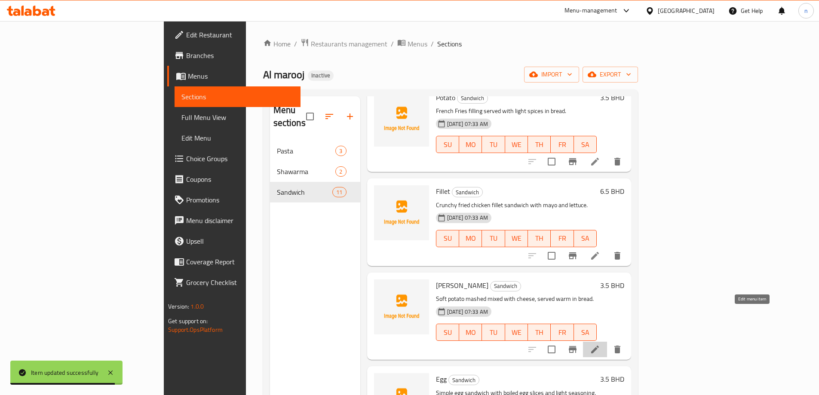
click at [600, 344] on icon at bounding box center [595, 349] width 10 height 10
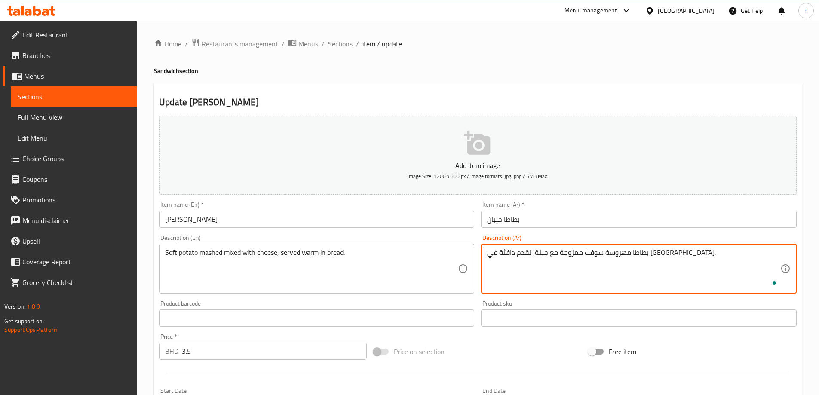
scroll to position [206, 0]
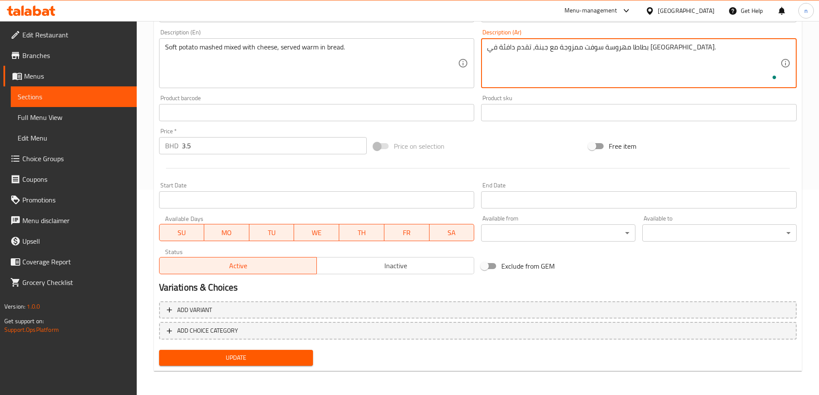
type textarea "بطاطا مهروسة سوفت ممزوجة مع جبنة، تقدم دافئة في [GEOGRAPHIC_DATA]."
click at [253, 359] on span "Update" at bounding box center [236, 358] width 141 height 11
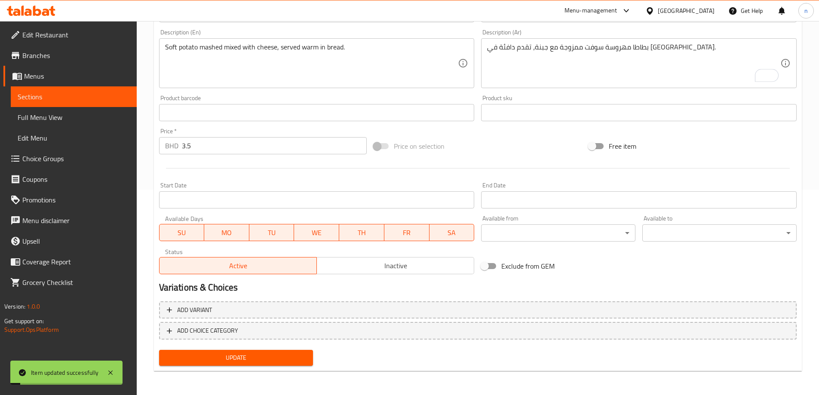
click at [60, 115] on span "Full Menu View" at bounding box center [74, 117] width 112 height 10
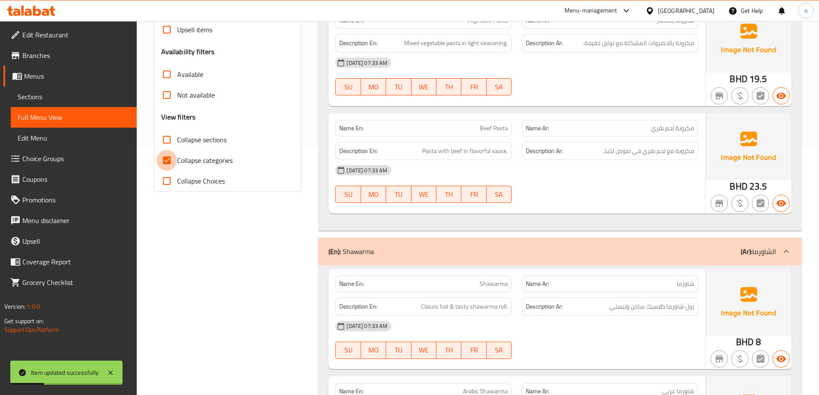
click at [166, 162] on input "Collapse categories" at bounding box center [167, 160] width 21 height 21
checkbox input "false"
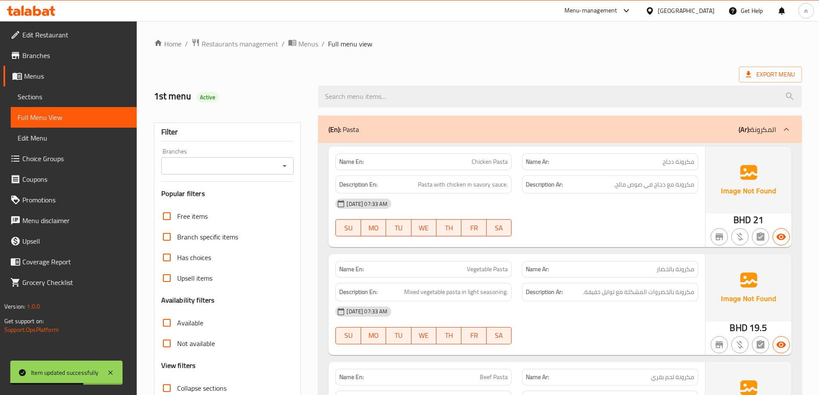
click at [777, 75] on span "Export Menu" at bounding box center [770, 74] width 49 height 11
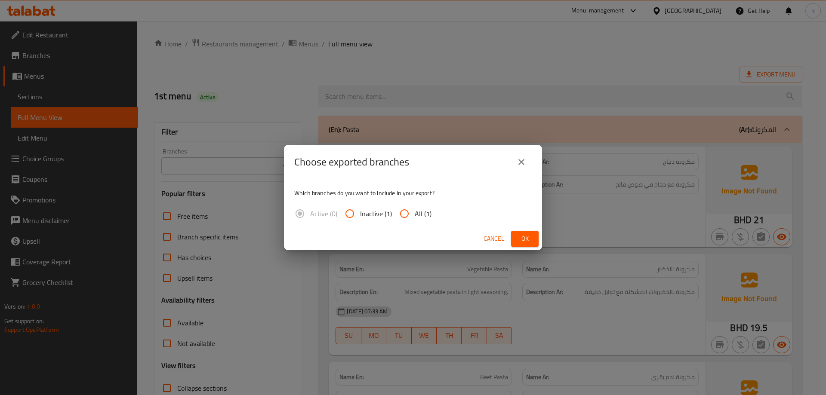
click at [407, 217] on input "All (1)" at bounding box center [404, 213] width 21 height 21
radio input "true"
click at [522, 240] on span "Ok" at bounding box center [525, 238] width 14 height 11
